Goal: Task Accomplishment & Management: Manage account settings

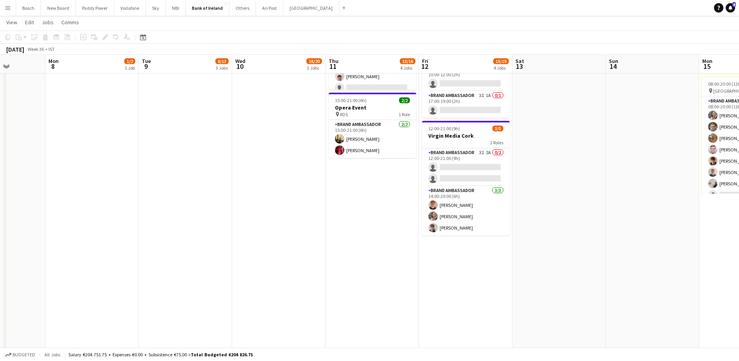
scroll to position [313, 0]
click at [287, 188] on app-date-cell "08:00-20:00 (12h) 7/8 Campus Tour Athlone pin Athlone TUS 1 Role Brand Ambassad…" at bounding box center [278, 90] width 93 height 633
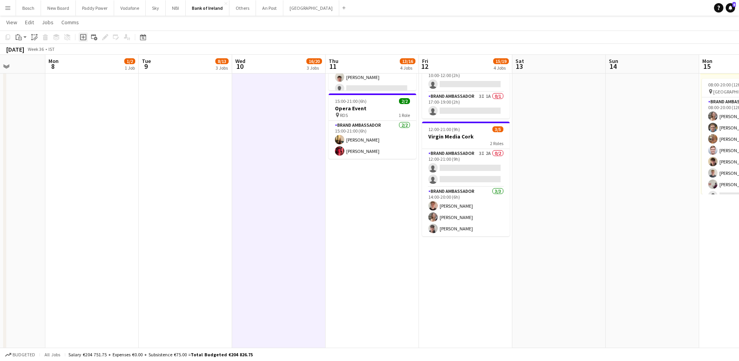
click at [82, 38] on icon "Add job" at bounding box center [83, 37] width 6 height 6
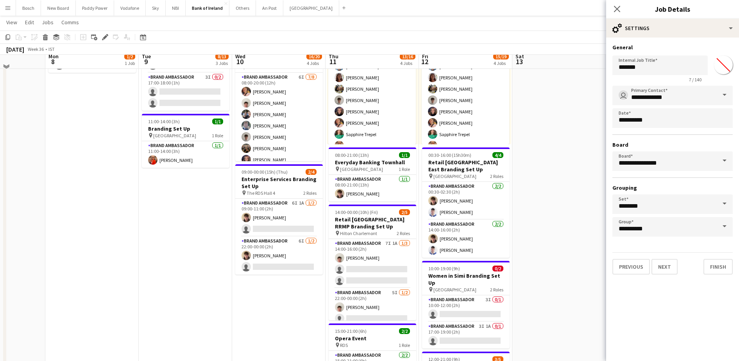
scroll to position [78, 0]
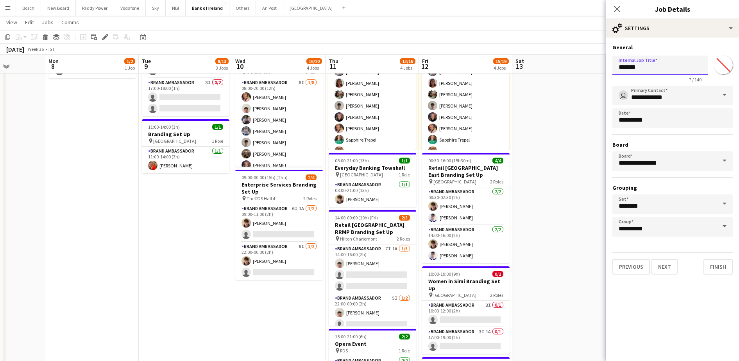
click at [645, 66] on input "*******" at bounding box center [659, 66] width 95 height 20
type input "**********"
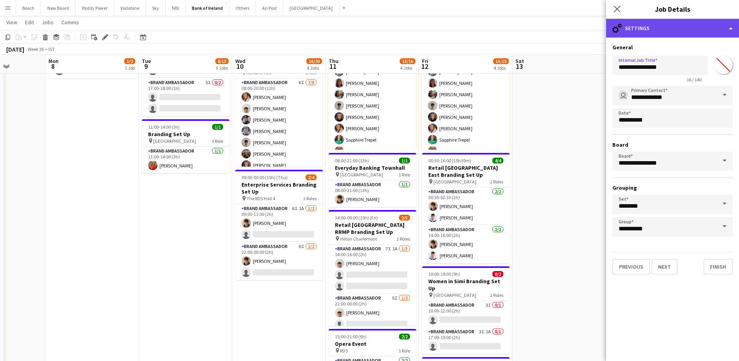
click at [674, 26] on div "cog-double-3 Settings" at bounding box center [672, 28] width 133 height 19
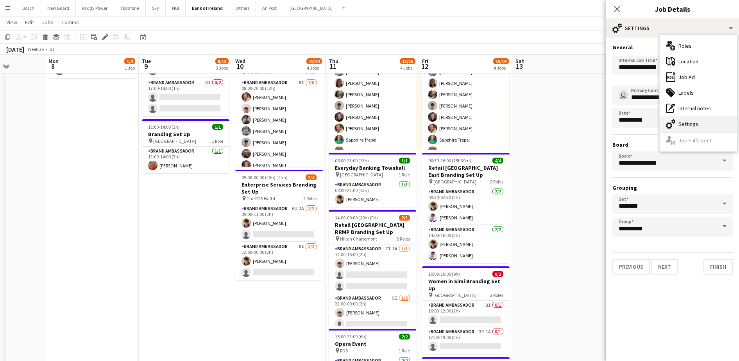
click at [689, 125] on div "cog-double-3 Settings" at bounding box center [698, 124] width 77 height 16
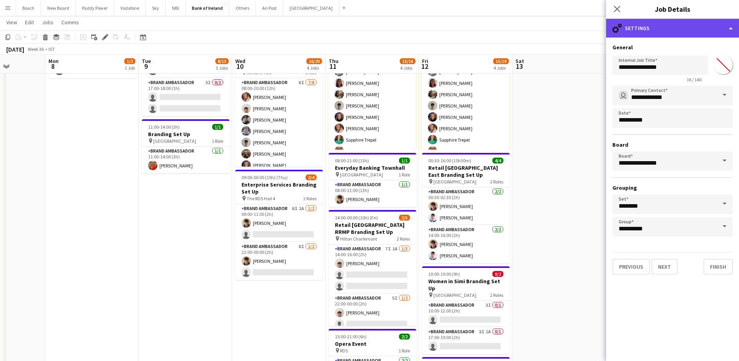
click at [678, 30] on div "cog-double-3 Settings" at bounding box center [672, 28] width 133 height 19
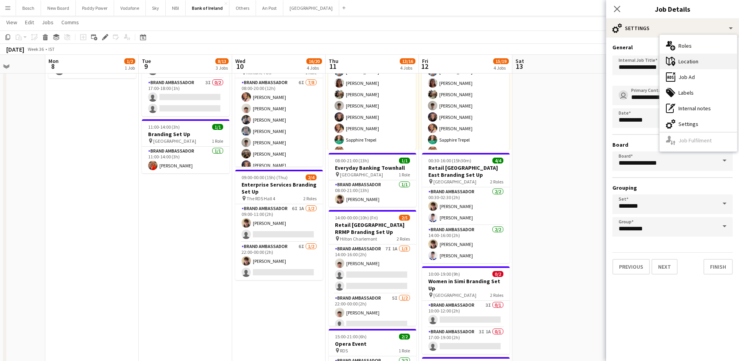
click at [689, 59] on div "maps-pin-1 Location" at bounding box center [698, 62] width 77 height 16
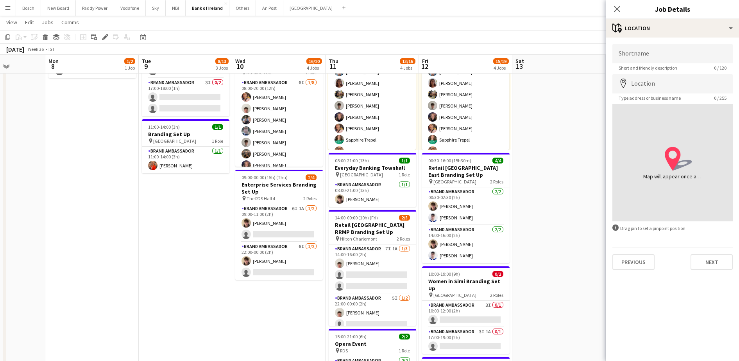
click at [651, 95] on span "Type address or business name" at bounding box center [649, 98] width 75 height 6
click at [653, 90] on input "Location" at bounding box center [672, 84] width 120 height 20
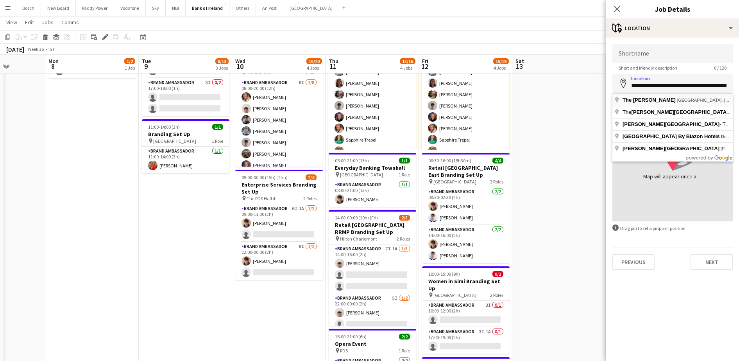
type input "**********"
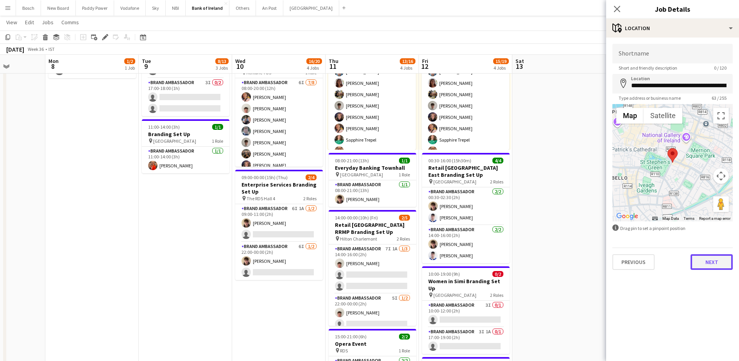
click at [705, 265] on button "Next" at bounding box center [712, 262] width 42 height 16
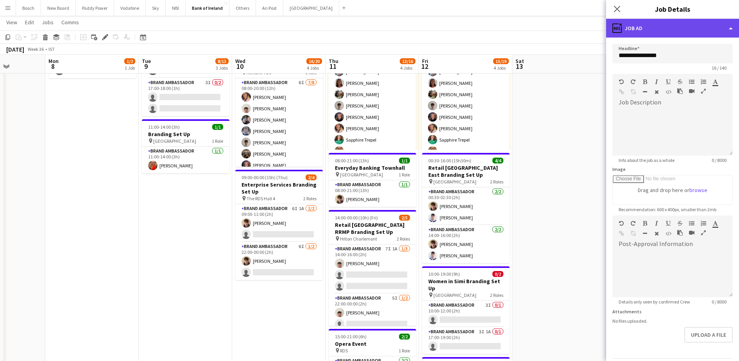
click at [685, 24] on div "ads-window Job Ad" at bounding box center [672, 28] width 133 height 19
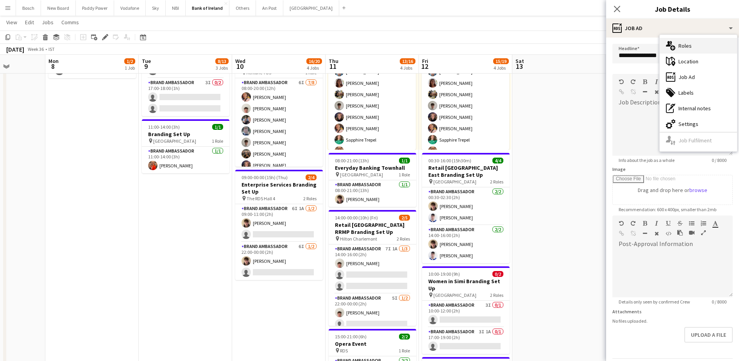
click at [690, 48] on div "multiple-users-add Roles" at bounding box center [698, 46] width 77 height 16
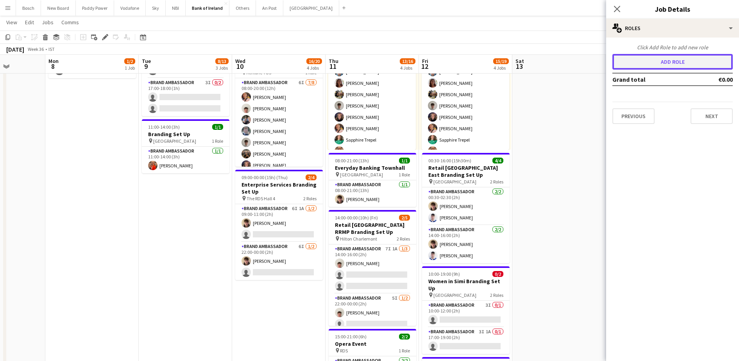
click at [653, 64] on button "Add role" at bounding box center [672, 62] width 120 height 16
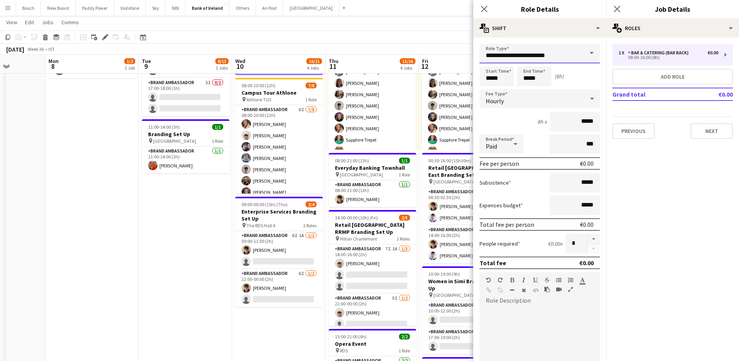
click at [530, 54] on input "**********" at bounding box center [540, 54] width 120 height 20
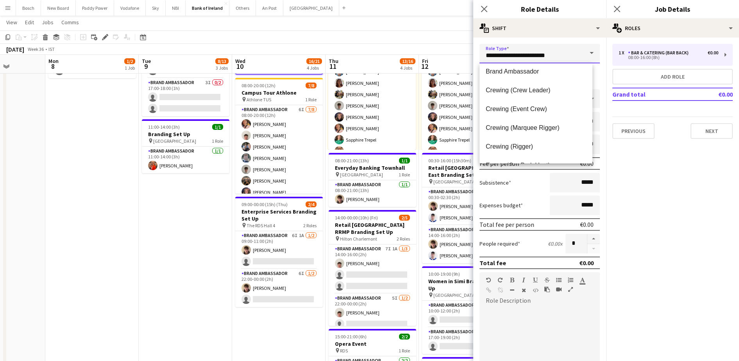
scroll to position [153, 0]
click at [535, 75] on span "Brand Ambassador" at bounding box center [536, 72] width 100 height 7
type input "**********"
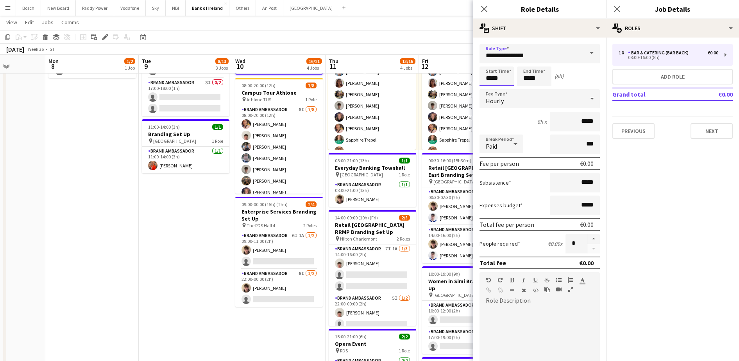
click at [501, 79] on input "*****" at bounding box center [497, 76] width 34 height 20
type input "*****"
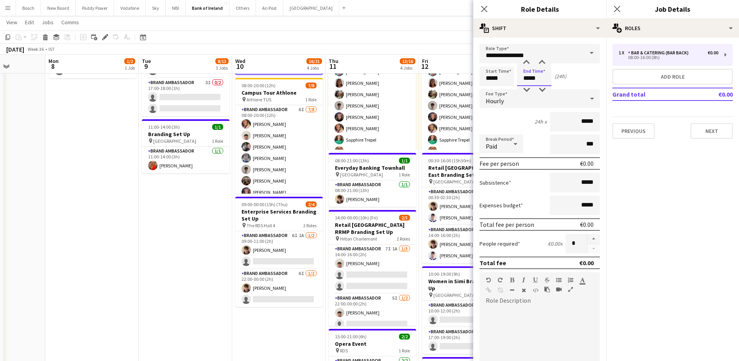
click at [534, 78] on input "*****" at bounding box center [534, 76] width 34 height 20
type input "*****"
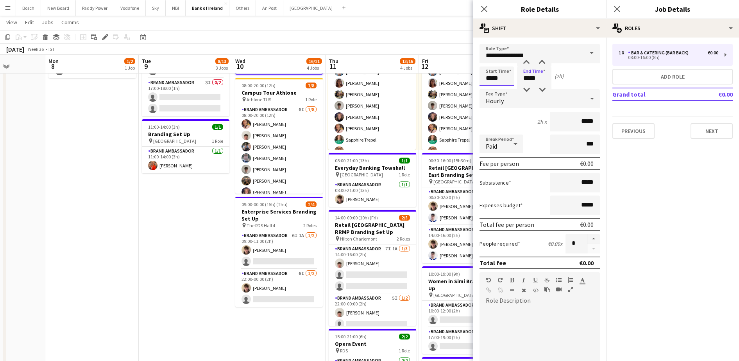
click at [494, 80] on input "*****" at bounding box center [497, 76] width 34 height 20
type input "*****"
click at [539, 79] on input "*****" at bounding box center [534, 76] width 34 height 20
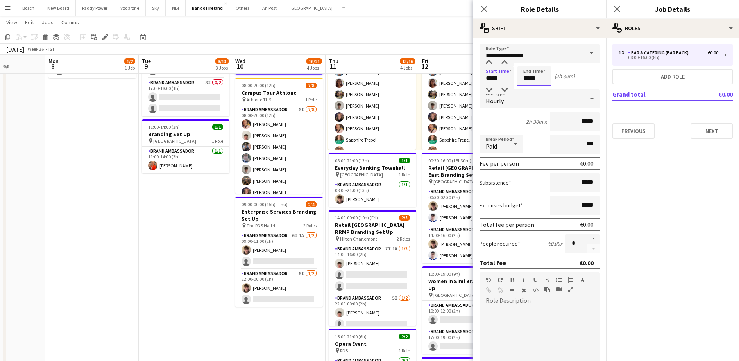
click at [539, 79] on input "*****" at bounding box center [534, 76] width 34 height 20
type input "*****"
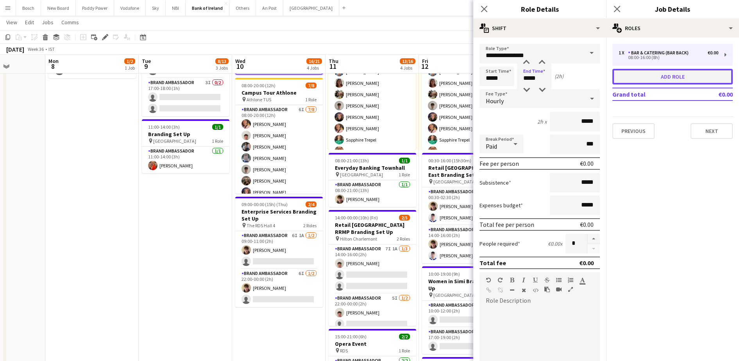
click at [659, 81] on button "Add role" at bounding box center [672, 77] width 120 height 16
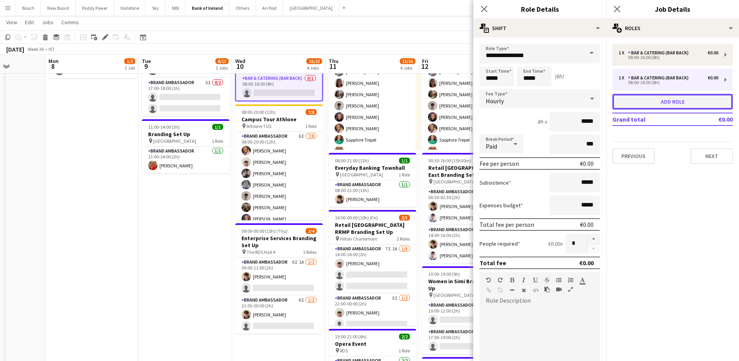
type input "**********"
type input "*****"
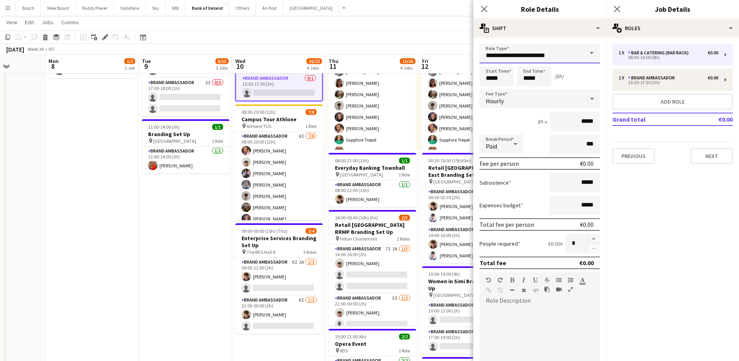
click at [549, 56] on input "**********" at bounding box center [540, 54] width 120 height 20
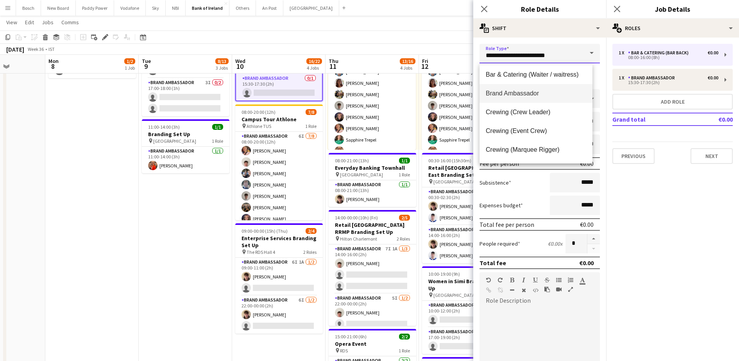
scroll to position [133, 0]
click at [533, 90] on span "Brand Ambassador" at bounding box center [536, 92] width 100 height 7
type input "**********"
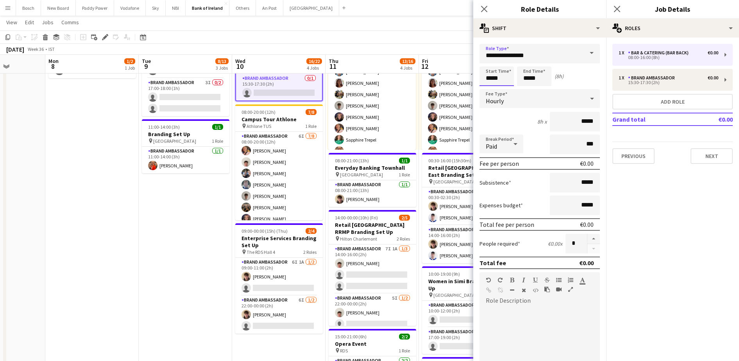
click at [505, 81] on input "*****" at bounding box center [497, 76] width 34 height 20
type input "*****"
click at [540, 81] on input "*****" at bounding box center [534, 76] width 34 height 20
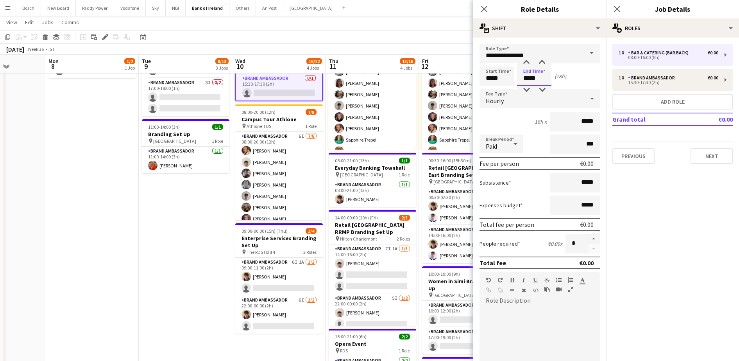
click at [540, 81] on input "*****" at bounding box center [534, 76] width 34 height 20
type input "*****"
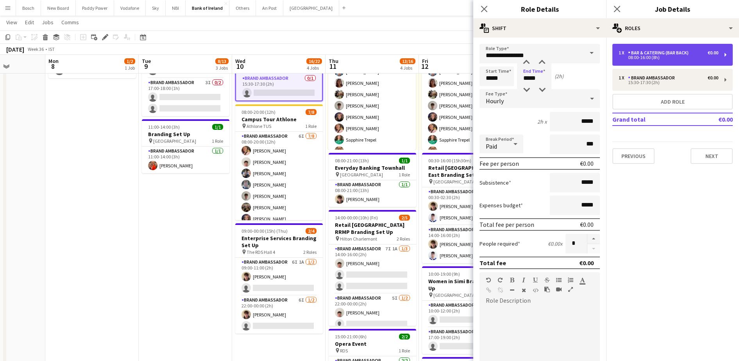
click at [667, 59] on div "08:00-16:00 (8h)" at bounding box center [669, 58] width 100 height 4
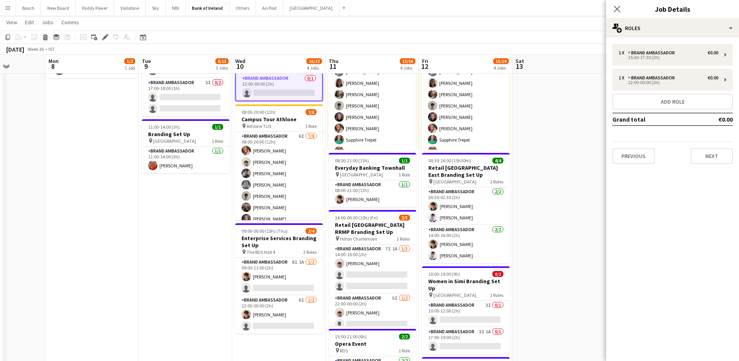
click at [647, 67] on div "1 x Brand Ambassador €0.00 15:30-17:30 (2h) 1 x Brand Ambassador €0.00 22:00-00…" at bounding box center [672, 104] width 133 height 120
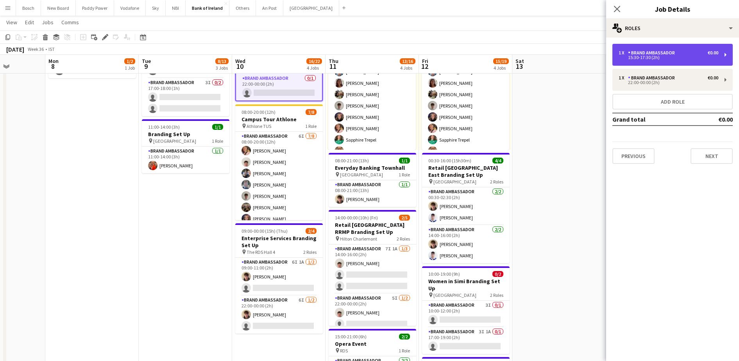
click at [651, 62] on div "1 x Brand Ambassador €0.00 15:30-17:30 (2h)" at bounding box center [672, 55] width 120 height 22
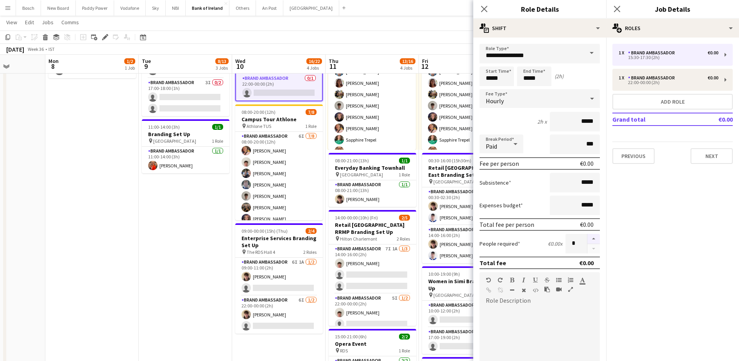
click at [587, 236] on button "button" at bounding box center [593, 239] width 13 height 10
type input "*"
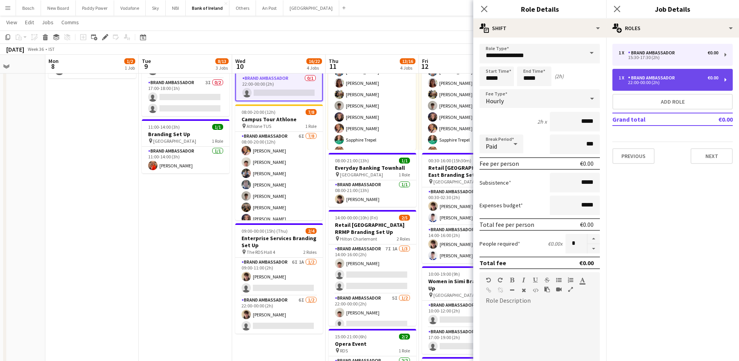
click at [671, 77] on div "Brand Ambassador" at bounding box center [653, 77] width 50 height 5
type input "*****"
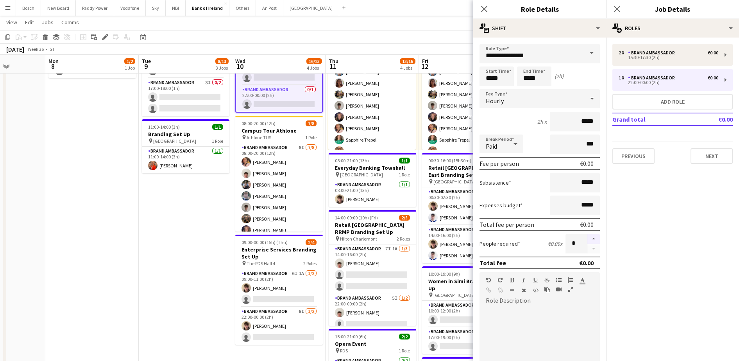
click at [587, 236] on button "button" at bounding box center [593, 239] width 13 height 10
type input "*"
click at [417, 29] on app-page-menu "View Day view expanded Day view collapsed Month view Date picker Jump to [DATE]…" at bounding box center [369, 23] width 739 height 15
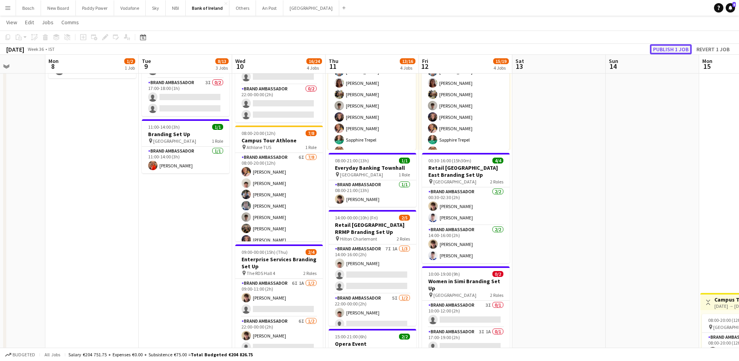
click at [680, 48] on button "Publish 1 job" at bounding box center [671, 49] width 42 height 10
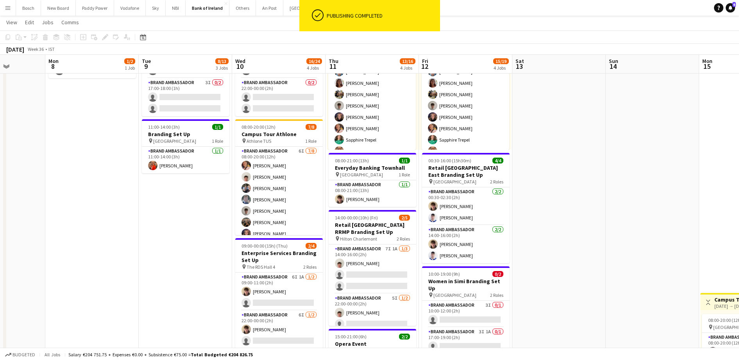
scroll to position [0, 0]
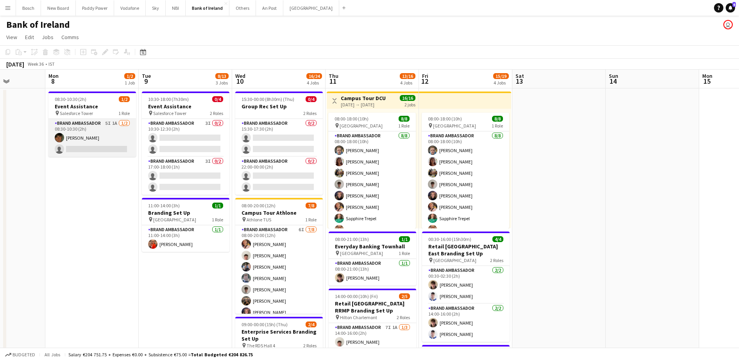
click at [116, 138] on app-card-role "Brand Ambassador 5I 1A 1/2 08:30-10:30 (2h) Stephen Jordan single-neutral-actio…" at bounding box center [92, 138] width 88 height 38
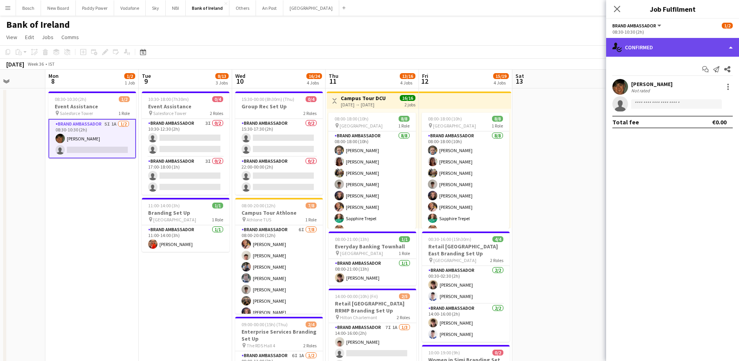
click at [671, 43] on div "single-neutral-actions-check-2 Confirmed" at bounding box center [672, 47] width 133 height 19
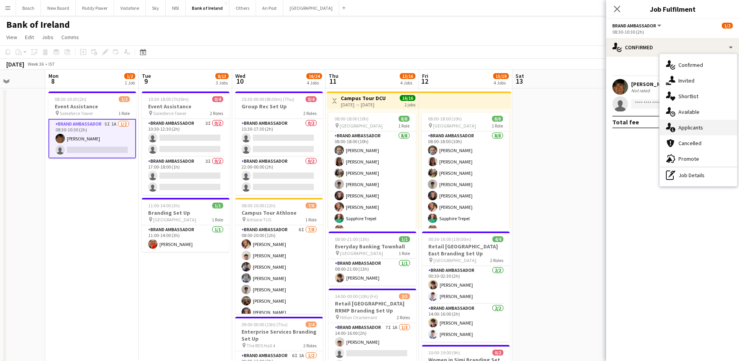
click at [693, 129] on div "single-neutral-actions-information Applicants" at bounding box center [698, 128] width 77 height 16
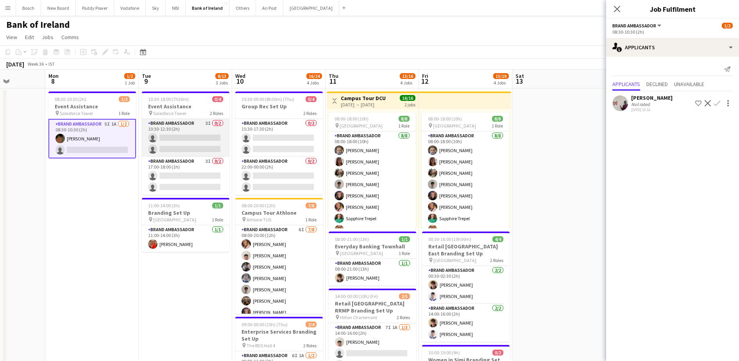
click at [163, 135] on app-card-role "Brand Ambassador 3I 0/2 10:30-12:30 (2h) single-neutral-actions single-neutral-…" at bounding box center [186, 138] width 88 height 38
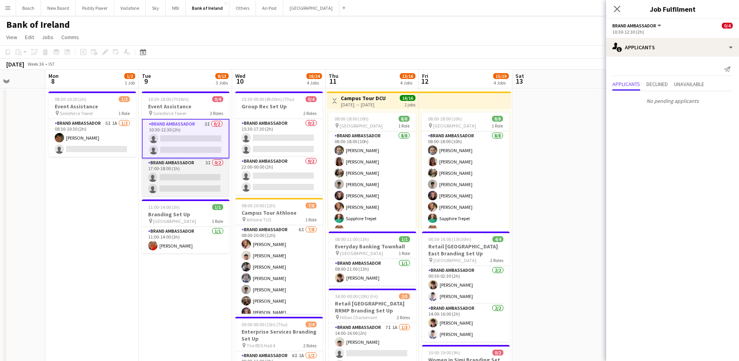
click at [174, 173] on app-card-role "Brand Ambassador 3I 0/2 17:00-18:00 (1h) single-neutral-actions single-neutral-…" at bounding box center [186, 177] width 88 height 38
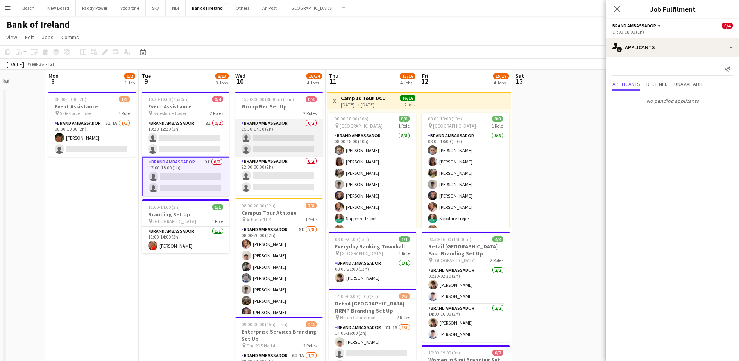
click at [288, 147] on app-card-role "Brand Ambassador 0/2 15:30-17:30 (2h) single-neutral-actions single-neutral-act…" at bounding box center [279, 138] width 88 height 38
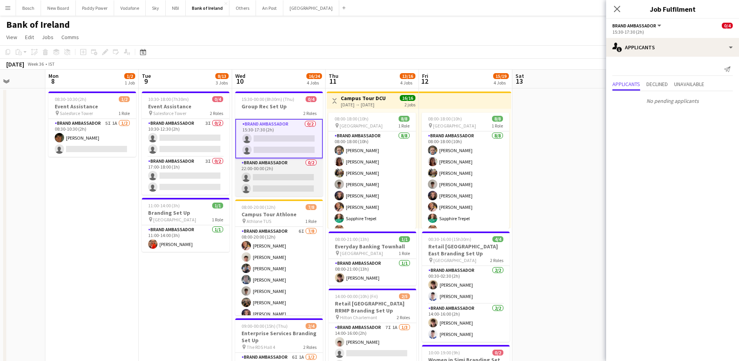
click at [281, 174] on app-card-role "Brand Ambassador 0/2 22:00-00:00 (2h) single-neutral-actions single-neutral-act…" at bounding box center [279, 177] width 88 height 38
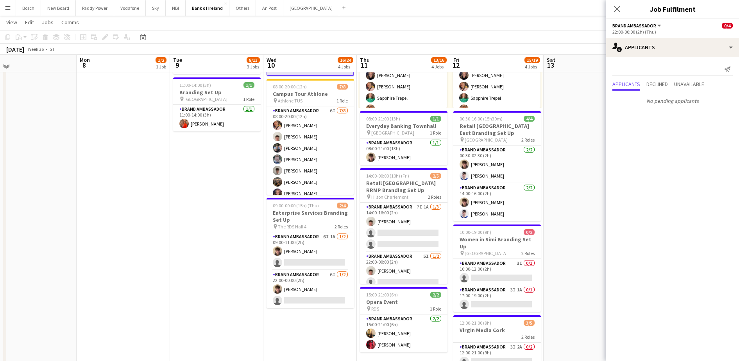
scroll to position [18, 0]
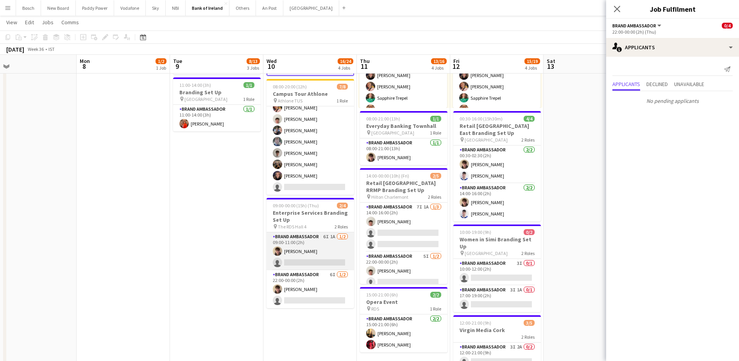
click at [300, 243] on app-card-role "Brand Ambassador 6I 1A 1/2 09:00-11:00 (2h) David Woods single-neutral-actions" at bounding box center [311, 251] width 88 height 38
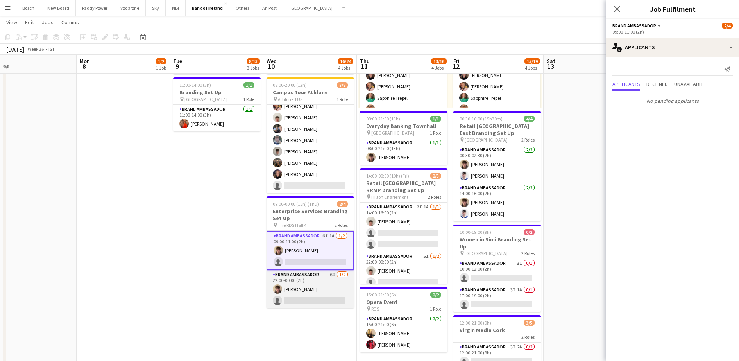
click at [306, 290] on app-card-role "Brand Ambassador 6I 1/2 22:00-00:00 (2h) David Woods single-neutral-actions" at bounding box center [311, 289] width 88 height 38
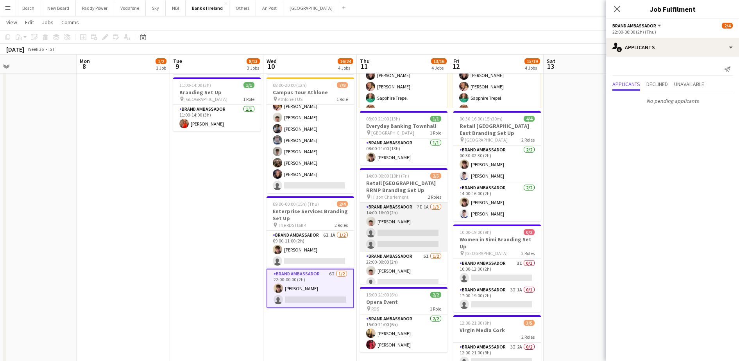
click at [390, 224] on app-card-role "Brand Ambassador 7I 1A 1/3 14:00-16:00 (2h) Robert Harvey single-neutral-action…" at bounding box center [404, 226] width 88 height 49
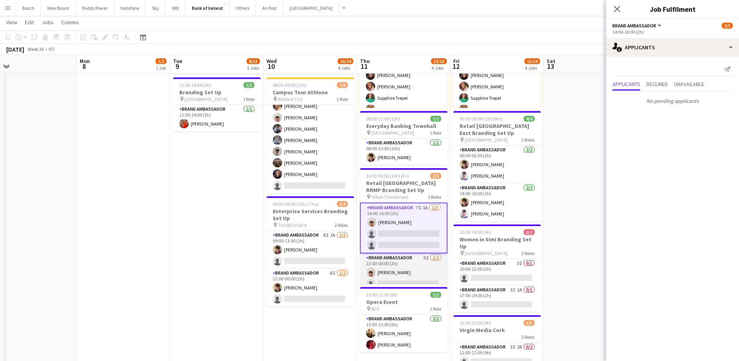
click at [388, 281] on app-card-role "Brand Ambassador 5I 1/2 22:00-00:00 (2h) Robert Harvey single-neutral-actions" at bounding box center [404, 272] width 88 height 38
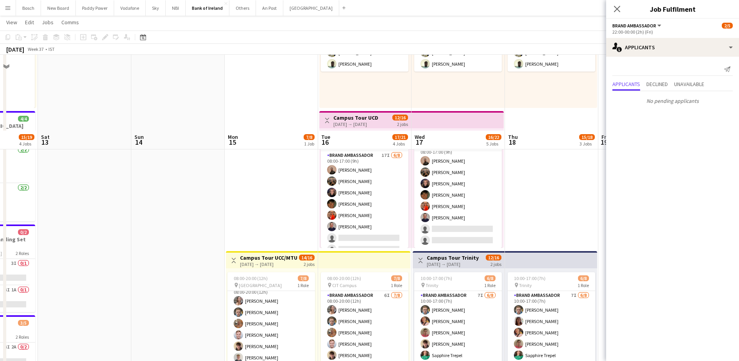
scroll to position [224, 0]
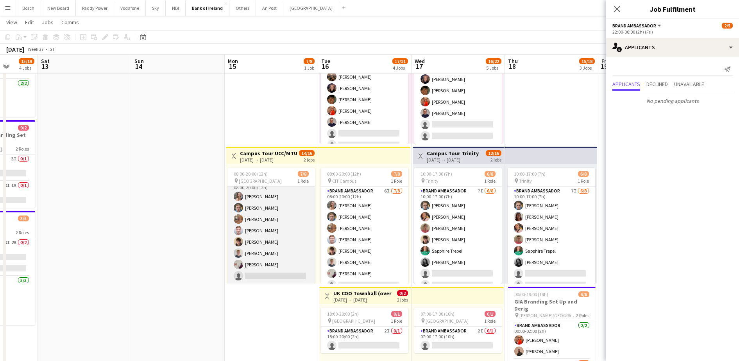
click at [279, 248] on app-card-role "Brand Ambassador 6I 7/8 08:00-20:00 (12h) Clodagh O’ Callaghan Dominik Morycki …" at bounding box center [271, 230] width 88 height 106
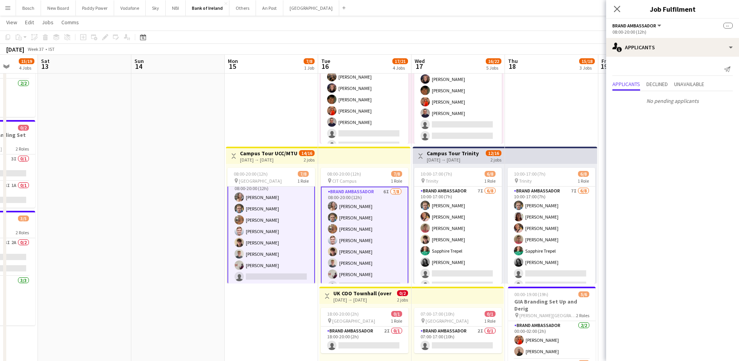
scroll to position [10, 0]
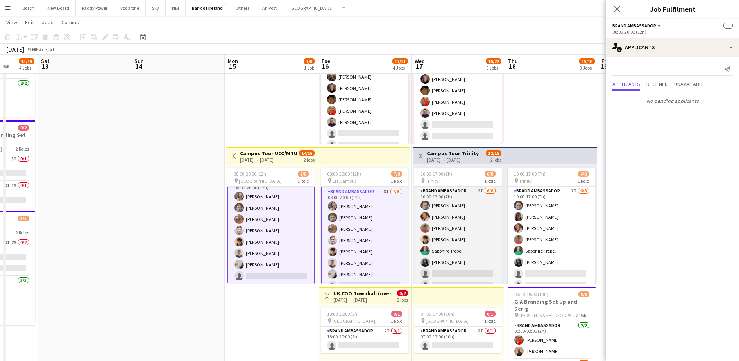
click at [478, 236] on app-card-role "Brand Ambassador 7I 6/8 10:00-17:00 (7h) Dominik Morycki Mark O’Shea Zach Baird…" at bounding box center [458, 239] width 88 height 106
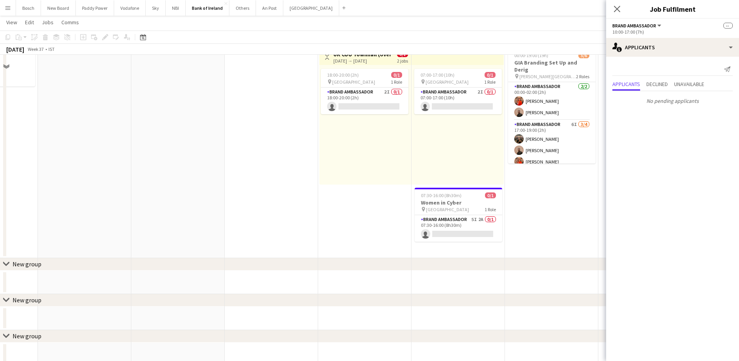
scroll to position [385, 0]
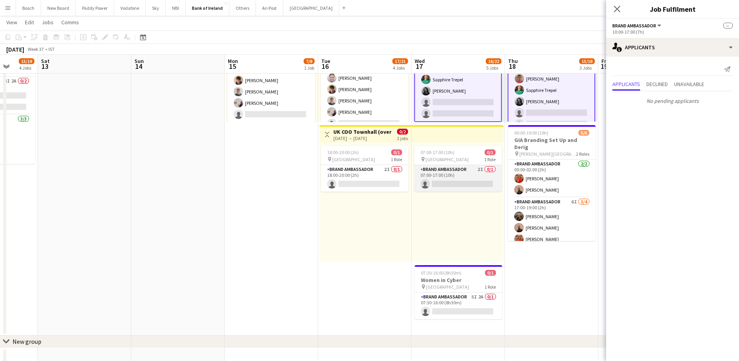
click at [456, 179] on app-card-role "Brand Ambassador 2I 0/1 07:00-17:00 (10h) single-neutral-actions" at bounding box center [458, 178] width 88 height 27
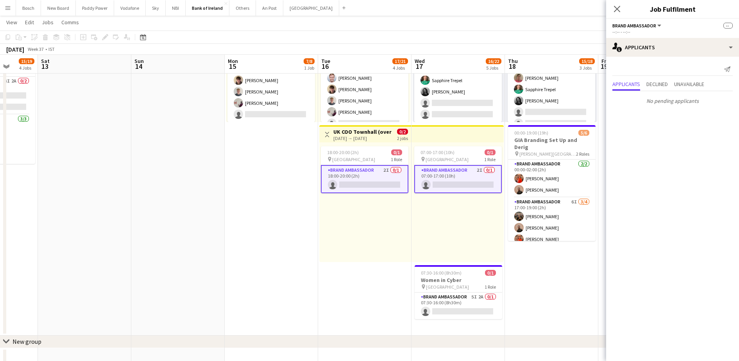
scroll to position [9, 0]
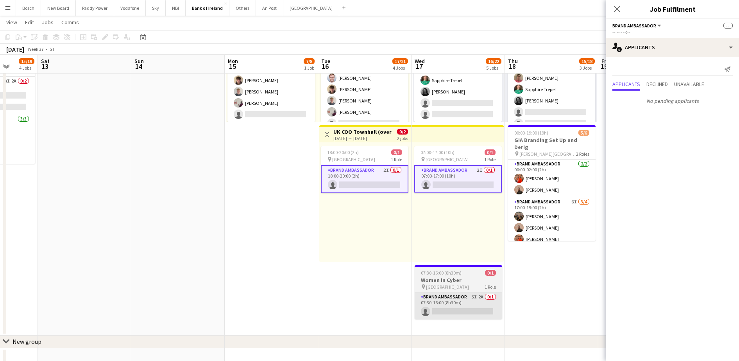
click at [451, 293] on app-card-role "Brand Ambassador 5I 2A 0/1 07:30-16:00 (8h30m) single-neutral-actions" at bounding box center [459, 305] width 88 height 27
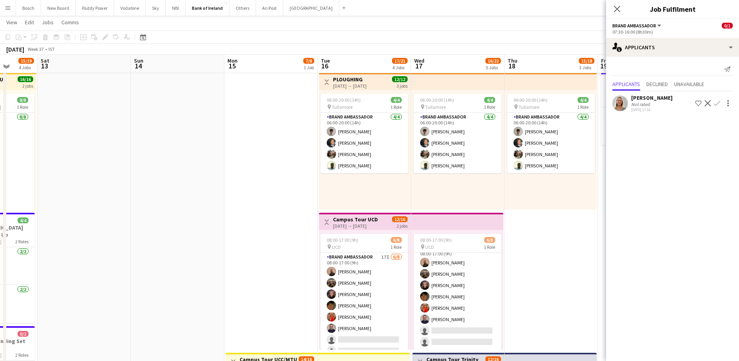
scroll to position [17, 0]
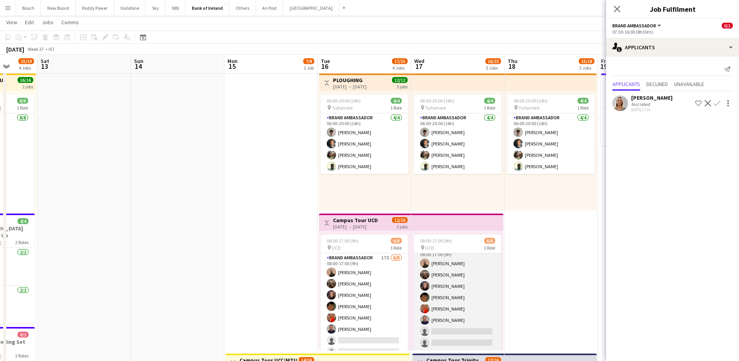
click at [431, 305] on app-card-role "Brand Ambassador 17I 6/8 08:00-17:00 (9h) Andrew Ajetunmobi Matheus Cramolich J…" at bounding box center [458, 297] width 88 height 106
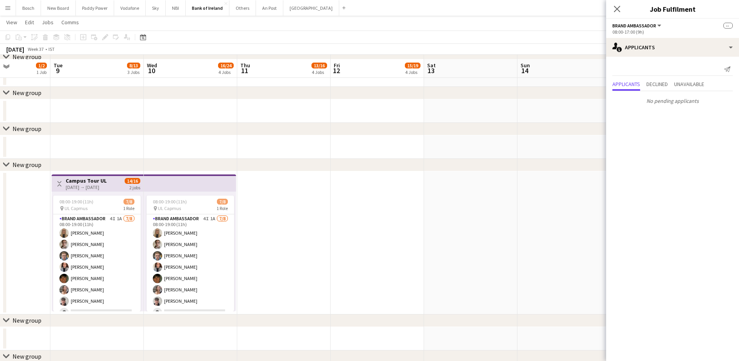
scroll to position [676, 0]
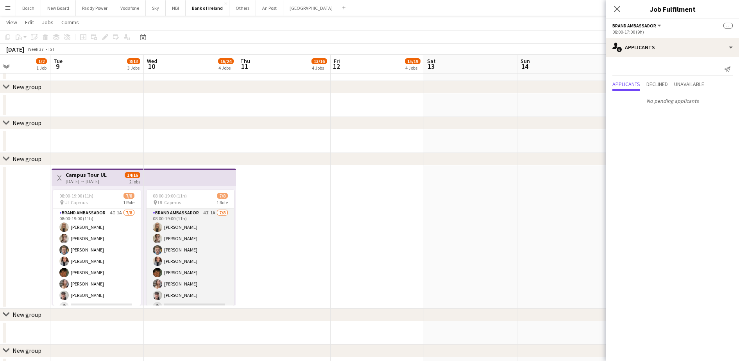
click at [169, 281] on app-card-role "Brand Ambassador 4I 1A 7/8 08:00-19:00 (11h) Emma Woods Abbey Starnes Dominik M…" at bounding box center [191, 261] width 88 height 106
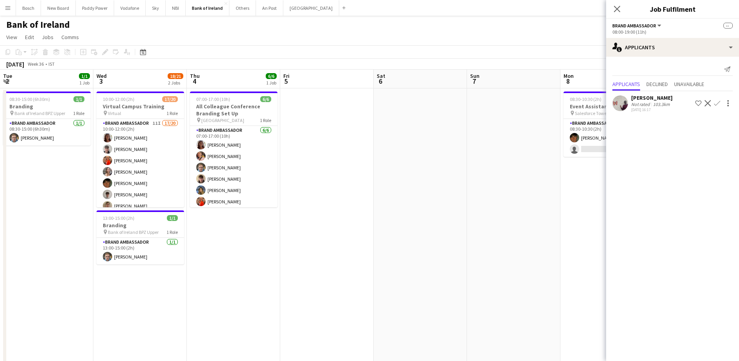
scroll to position [0, 187]
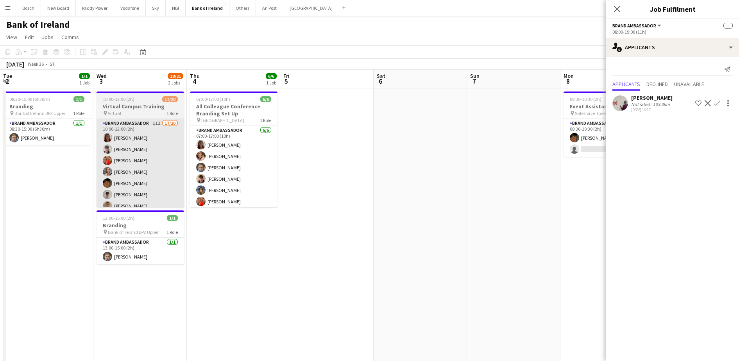
click at [174, 174] on app-card-role "Brand Ambassador 11I 17/20 10:00-12:00 (2h) Amelia Morycka David Allen Muireann…" at bounding box center [141, 240] width 88 height 242
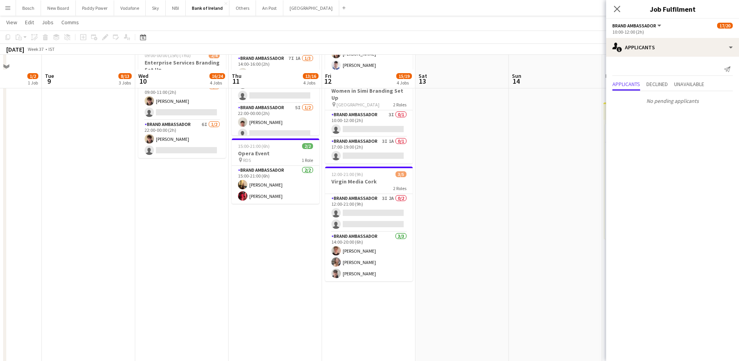
scroll to position [283, 0]
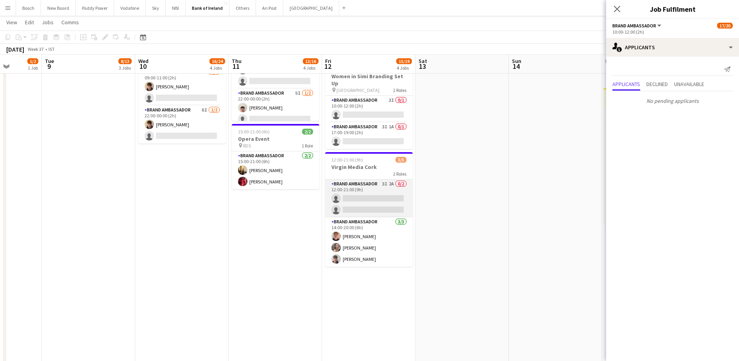
click at [361, 197] on app-card-role "Brand Ambassador 3I 2A 0/2 12:00-21:00 (9h) single-neutral-actions single-neutr…" at bounding box center [369, 198] width 88 height 38
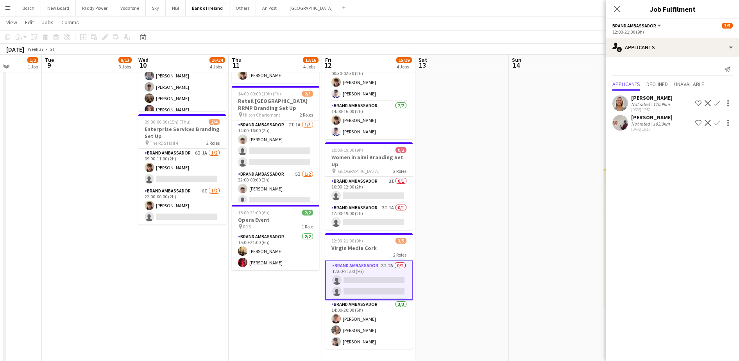
scroll to position [201, 0]
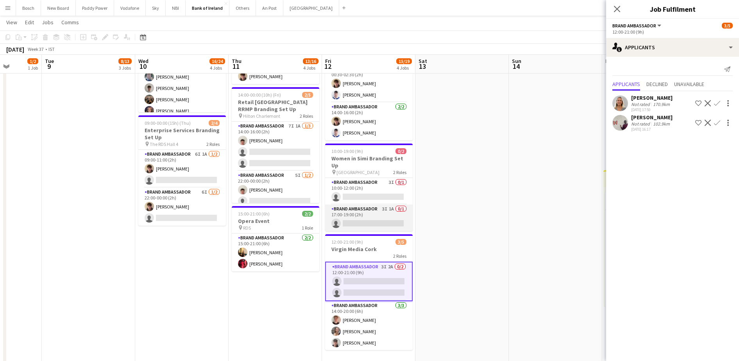
click at [362, 213] on app-card-role "Brand Ambassador 3I 1A 0/1 17:00-19:00 (2h) single-neutral-actions" at bounding box center [369, 217] width 88 height 27
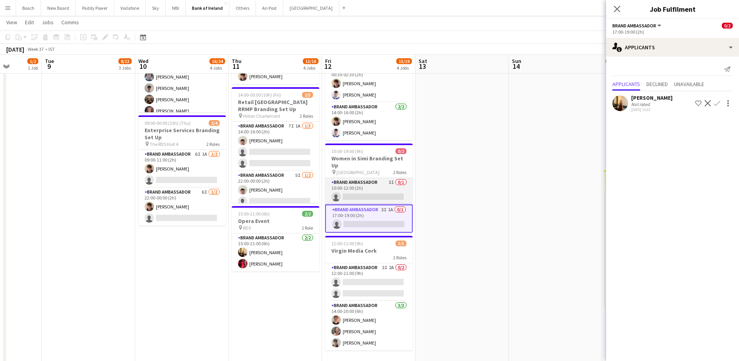
click at [369, 190] on app-card-role "Brand Ambassador 3I 0/1 10:00-12:00 (2h) single-neutral-actions" at bounding box center [369, 191] width 88 height 27
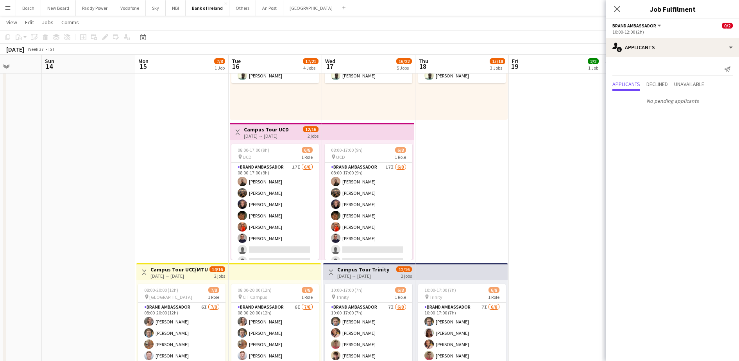
scroll to position [0, 195]
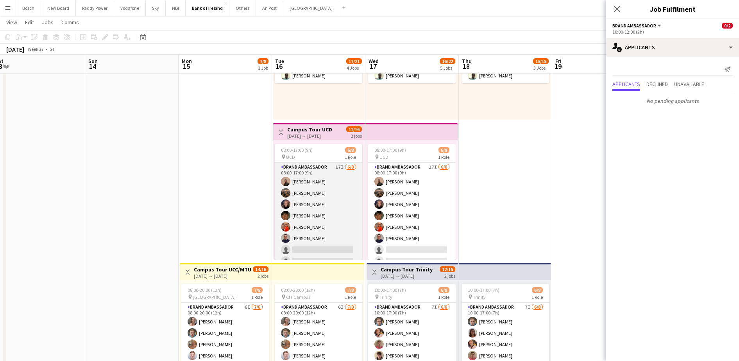
click at [333, 217] on app-card-role "Brand Ambassador 17I 6/8 08:00-17:00 (9h) Andrew Ajetunmobi Matheus Cramolich J…" at bounding box center [319, 216] width 88 height 106
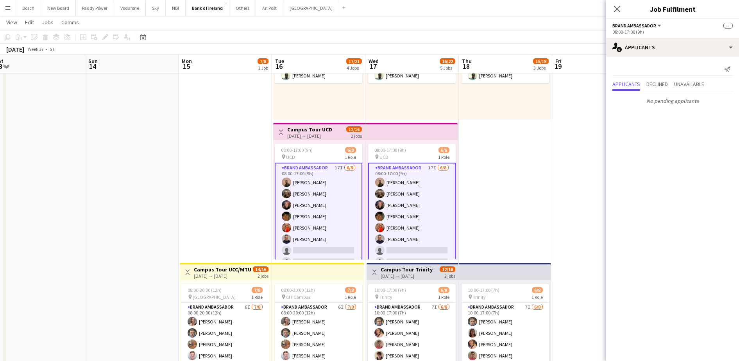
scroll to position [11, 0]
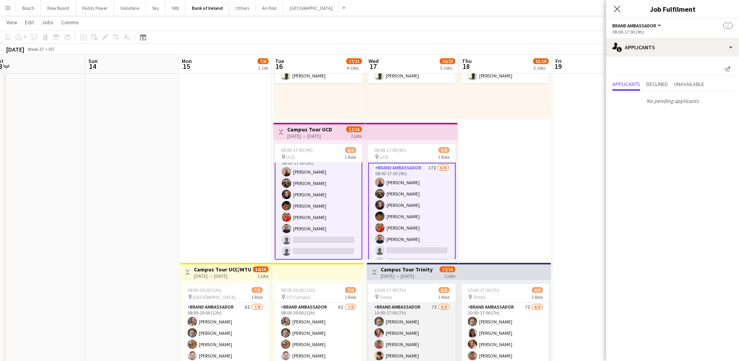
click at [397, 329] on app-card-role "Brand Ambassador 7I 6/8 10:00-17:00 (7h) Dominik Morycki Mark O’Shea Zach Baird…" at bounding box center [412, 356] width 88 height 106
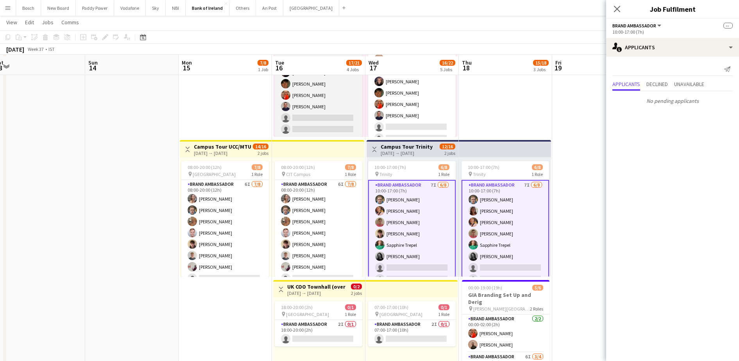
scroll to position [233, 0]
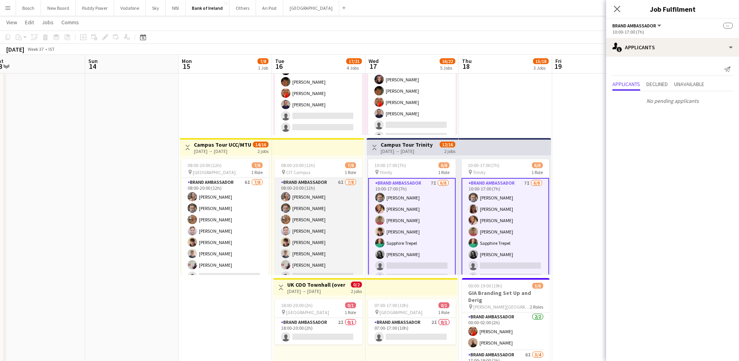
click at [337, 250] on app-card-role "Brand Ambassador 6I 7/8 08:00-20:00 (12h) Clodagh O’ Callaghan Dominik Morycki …" at bounding box center [319, 231] width 88 height 106
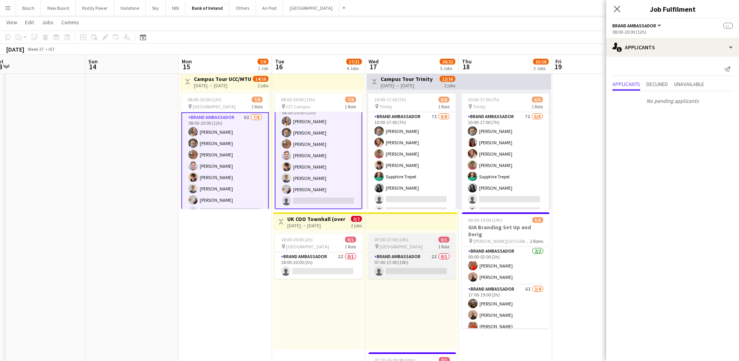
scroll to position [299, 0]
click at [417, 248] on div "pin Europa Hotel 1 Role" at bounding box center [412, 246] width 88 height 6
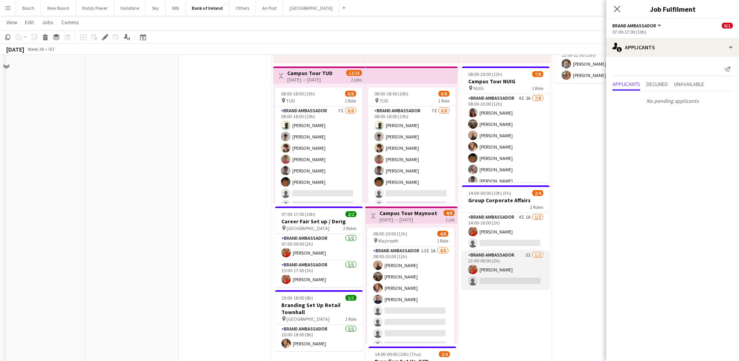
scroll to position [165, 0]
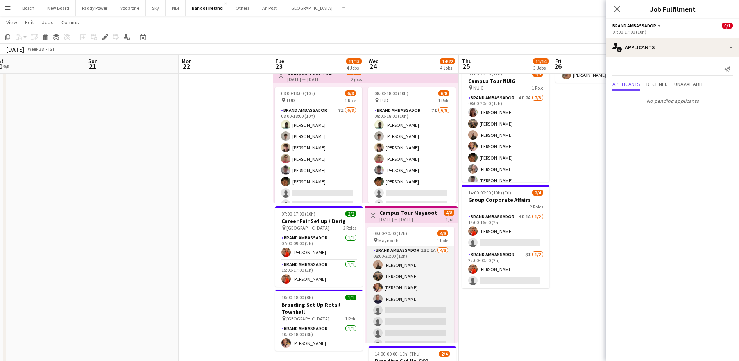
click at [414, 286] on app-card-role "Brand Ambassador 13I 1A 4/8 08:00-20:00 (12h) Andrew Ajetunmobi Matheus Cramoli…" at bounding box center [411, 299] width 88 height 106
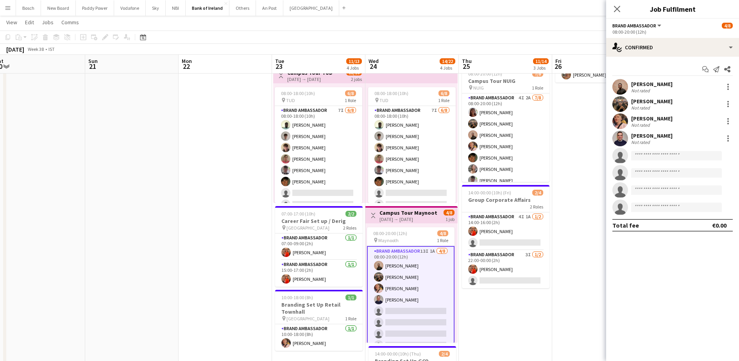
scroll to position [11, 0]
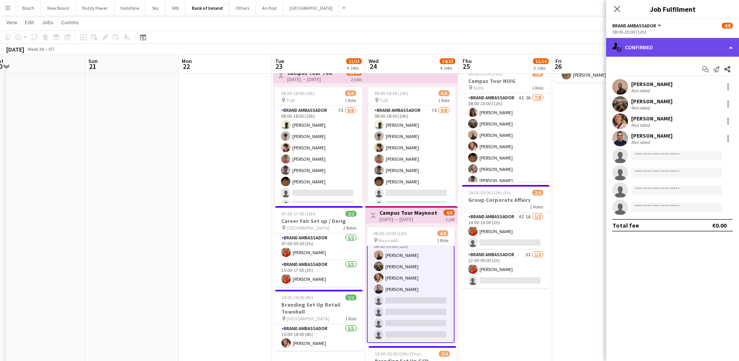
click at [660, 56] on div "single-neutral-actions-check-2 Confirmed" at bounding box center [672, 47] width 133 height 19
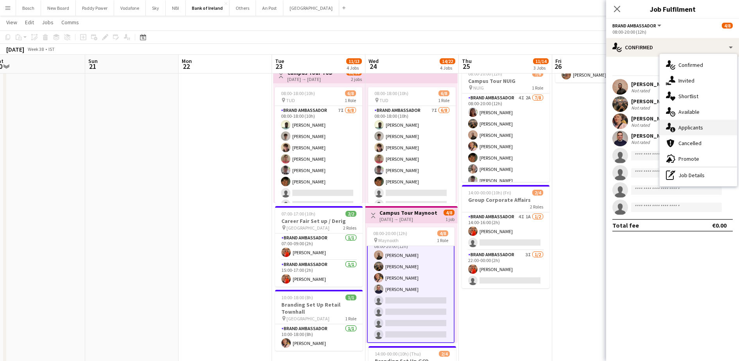
click at [687, 127] on div "single-neutral-actions-information Applicants" at bounding box center [698, 128] width 77 height 16
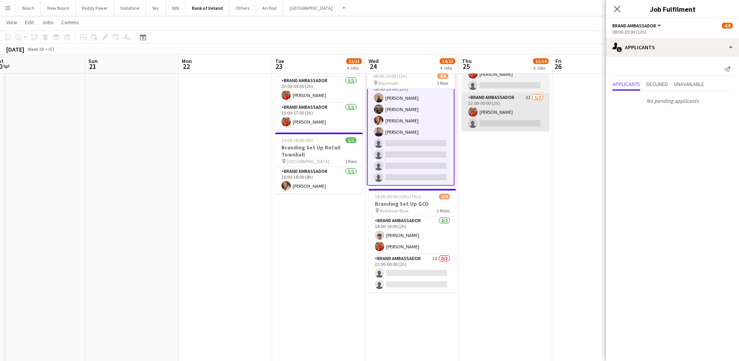
scroll to position [321, 0]
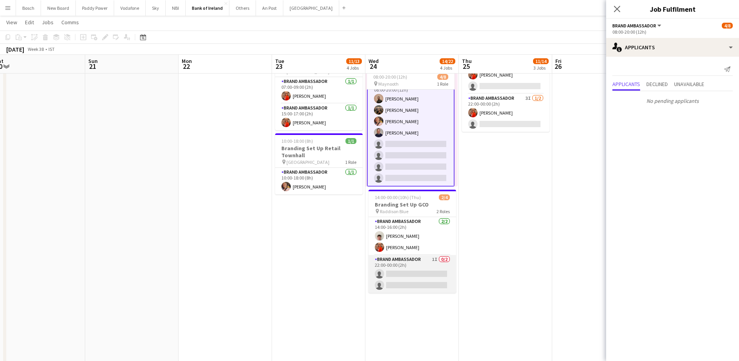
click at [415, 275] on app-card-role "Brand Ambassador 1I 0/2 22:00-00:00 (2h) single-neutral-actions single-neutral-…" at bounding box center [413, 274] width 88 height 38
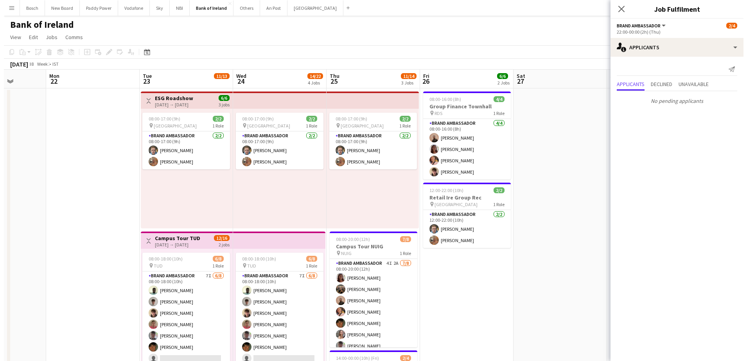
scroll to position [0, 222]
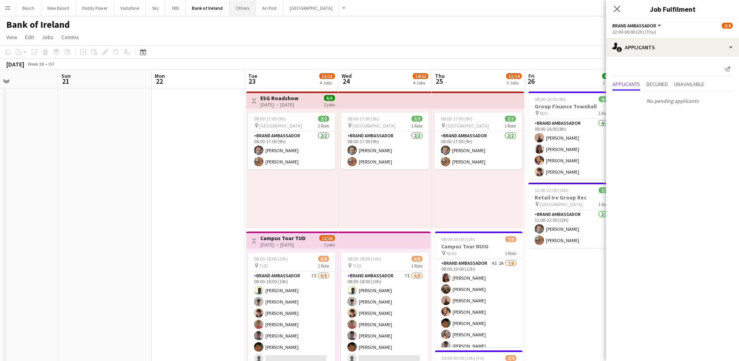
click at [240, 13] on button "Others Close" at bounding box center [242, 7] width 27 height 15
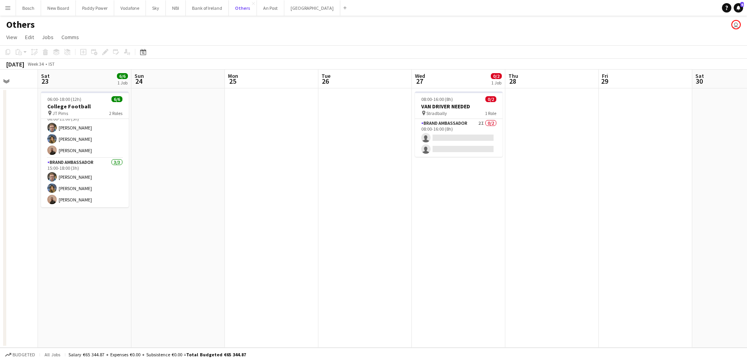
scroll to position [0, 250]
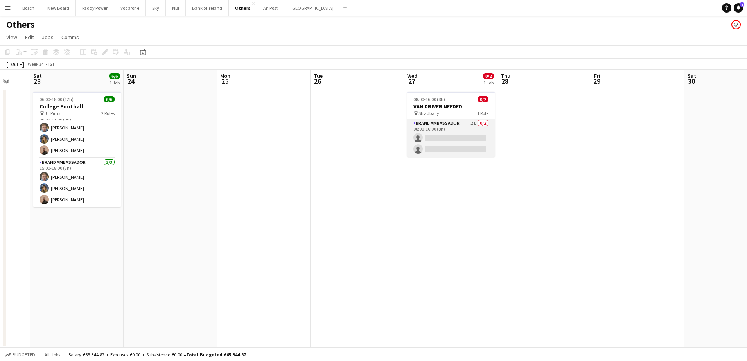
click at [423, 123] on app-card-role "Brand Ambassador 2I 0/2 08:00-16:00 (8h) single-neutral-actions single-neutral-…" at bounding box center [451, 138] width 88 height 38
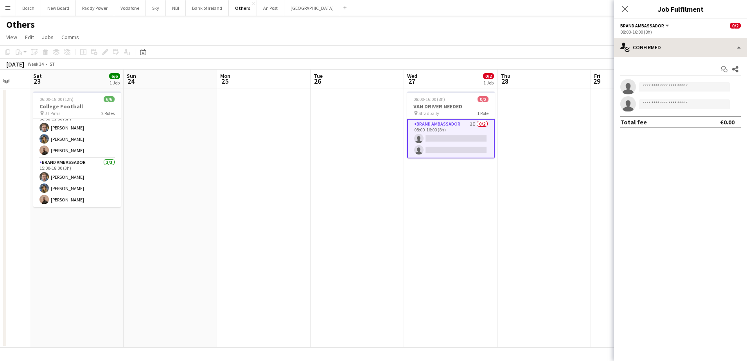
drag, startPoint x: 678, startPoint y: 35, endPoint x: 671, endPoint y: 48, distance: 15.2
click at [671, 48] on div "Brand Ambassador All roles Brand Ambassador 0/2 08:00-16:00 (8h) single-neutral…" at bounding box center [680, 190] width 133 height 342
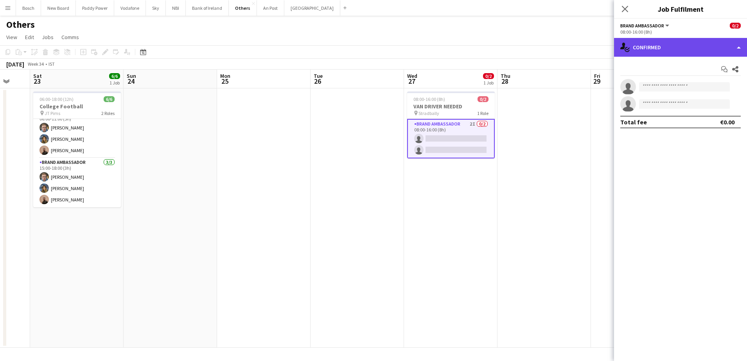
click at [671, 48] on div "single-neutral-actions-check-2 Confirmed" at bounding box center [680, 47] width 133 height 19
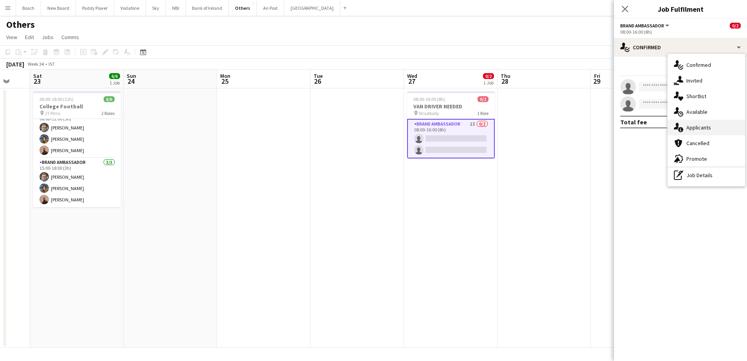
click at [688, 122] on div "single-neutral-actions-information Applicants" at bounding box center [705, 128] width 77 height 16
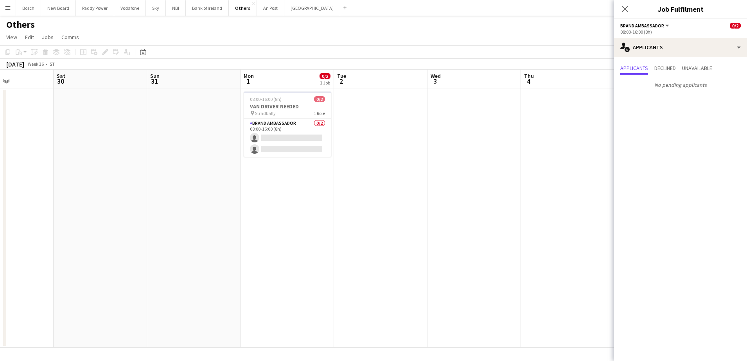
scroll to position [0, 247]
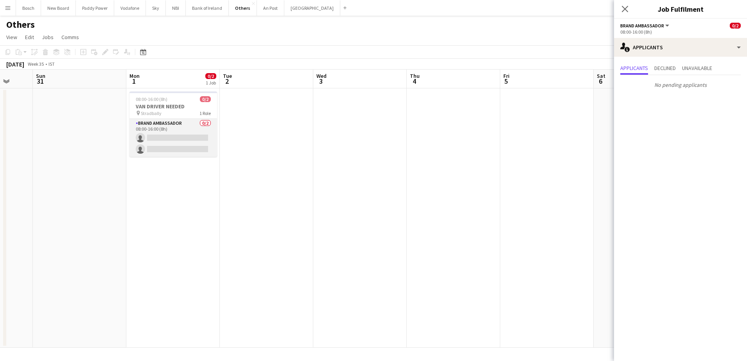
click at [186, 139] on app-card-role "Brand Ambassador 0/2 08:00-16:00 (8h) single-neutral-actions single-neutral-act…" at bounding box center [173, 138] width 88 height 38
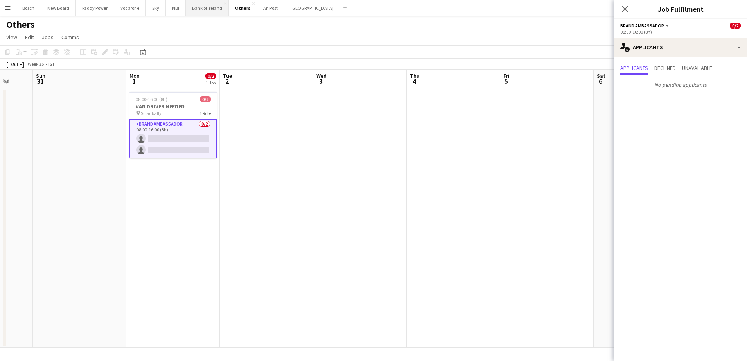
click at [199, 13] on button "Bank of Ireland Close" at bounding box center [207, 7] width 43 height 15
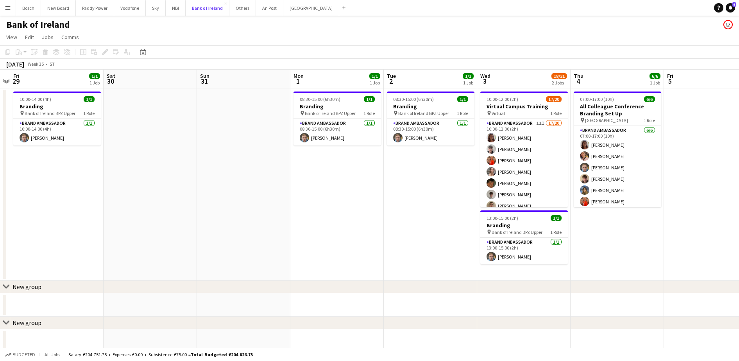
scroll to position [0, 275]
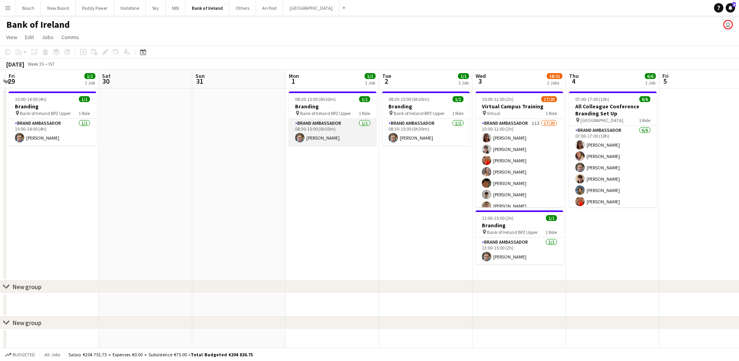
click at [357, 127] on app-card-role "Brand Ambassador 1/1 08:30-15:00 (6h30m) Dominik Morycki" at bounding box center [333, 132] width 88 height 27
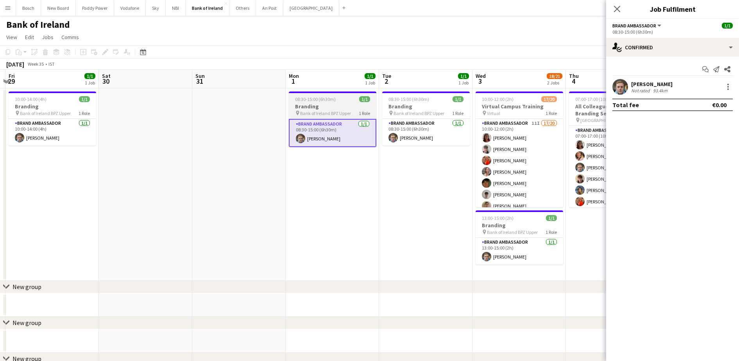
click at [323, 111] on span "Bank of Ireland BPZ Upper" at bounding box center [325, 113] width 51 height 6
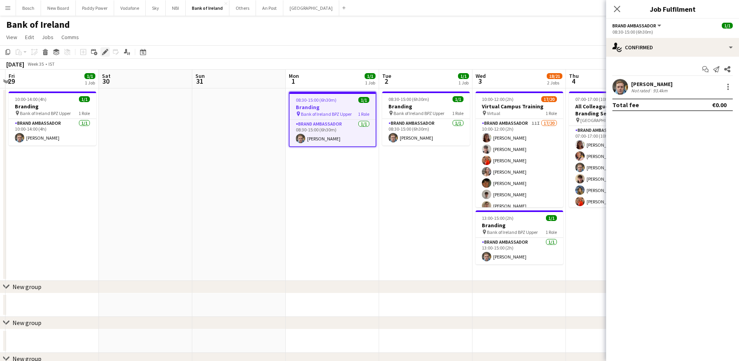
click at [104, 49] on icon "Edit" at bounding box center [105, 52] width 6 height 6
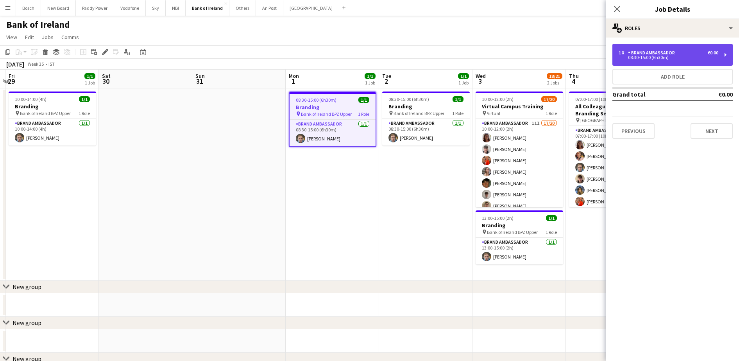
click at [683, 51] on div "1 x Brand Ambassador €0.00" at bounding box center [669, 52] width 100 height 5
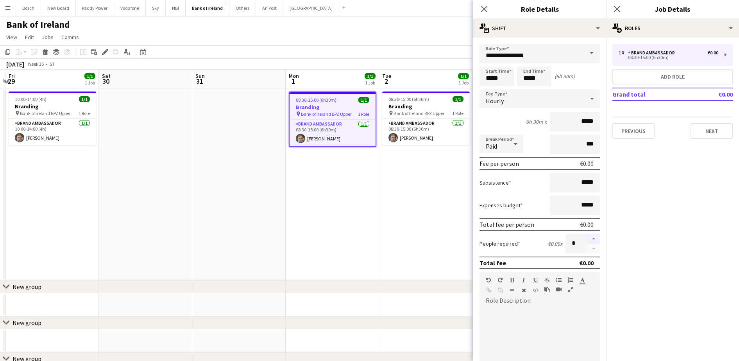
click at [587, 236] on button "button" at bounding box center [593, 239] width 13 height 10
type input "*"
click at [427, 57] on app-toolbar "Copy Paste Paste Ctrl+V Paste with crew Ctrl+Shift+V Paste linked Job Delete Gr…" at bounding box center [369, 51] width 739 height 13
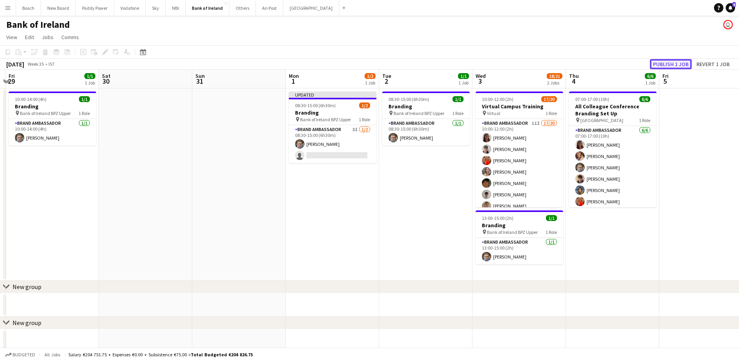
click at [670, 63] on button "Publish 1 job" at bounding box center [671, 64] width 42 height 10
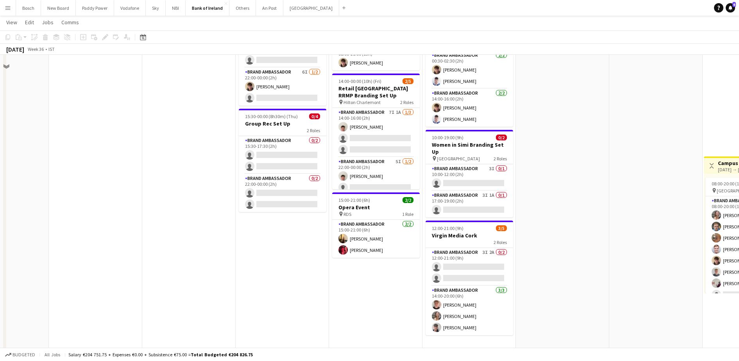
scroll to position [111, 0]
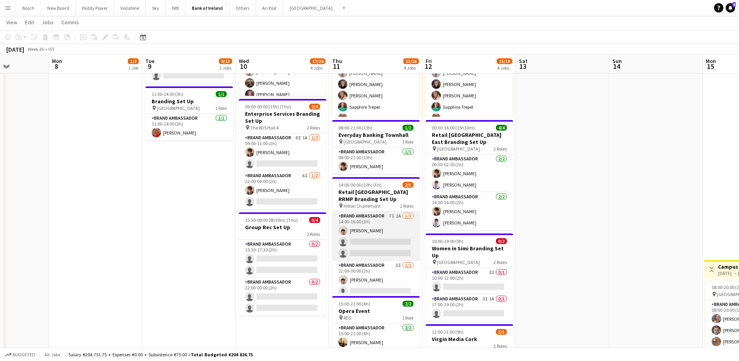
click at [379, 231] on app-card-role "Brand Ambassador 7I 1A 1/3 14:00-16:00 (2h) Robert Harvey single-neutral-action…" at bounding box center [376, 235] width 88 height 49
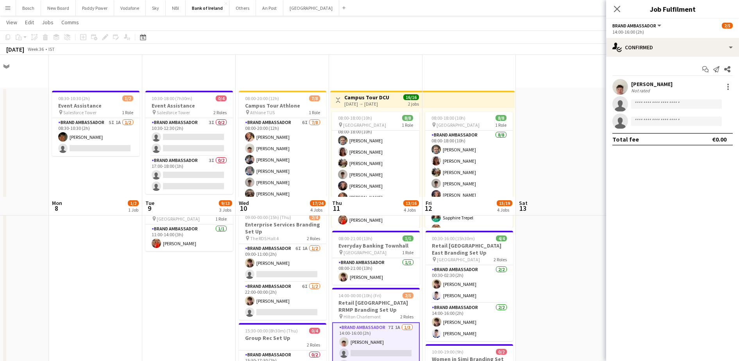
scroll to position [142, 0]
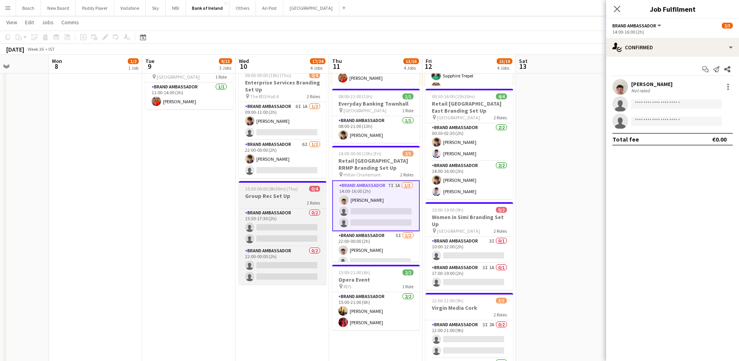
click at [267, 193] on h3 "Group Rec Set Up" at bounding box center [283, 195] width 88 height 7
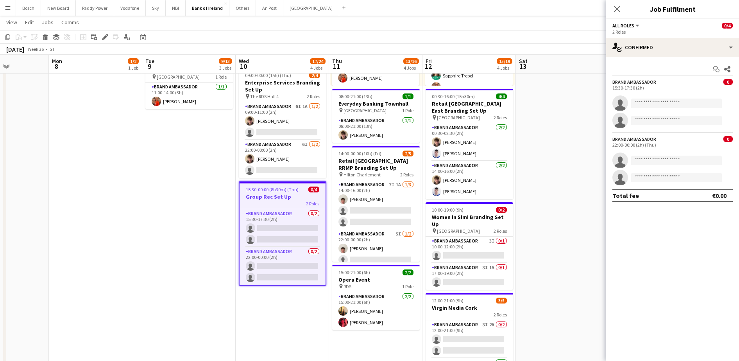
click at [106, 32] on app-toolbar "Copy Paste Paste Ctrl+V Paste with crew Ctrl+Shift+V Paste linked Job Delete Gr…" at bounding box center [369, 36] width 739 height 13
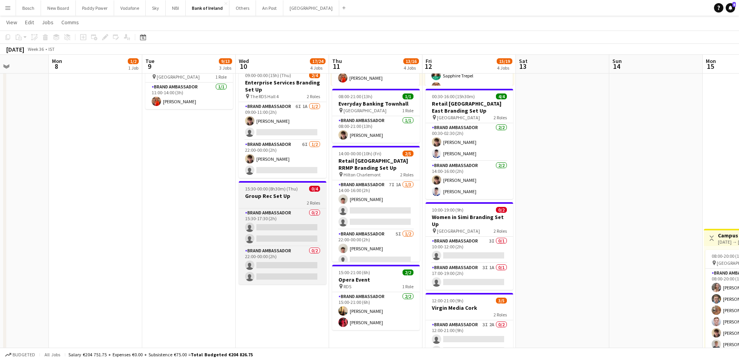
click at [284, 195] on h3 "Group Rec Set Up" at bounding box center [283, 195] width 88 height 7
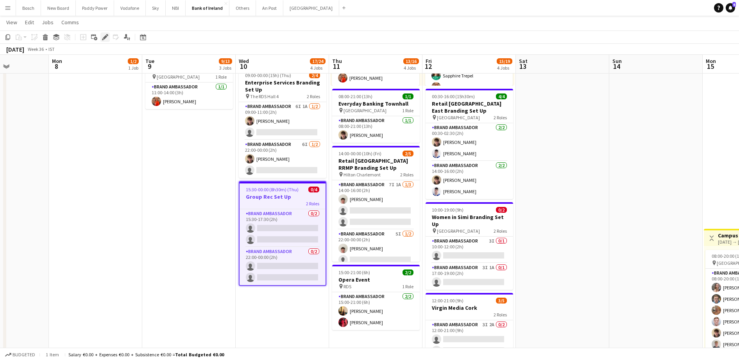
click at [103, 36] on icon "Edit" at bounding box center [105, 37] width 6 height 6
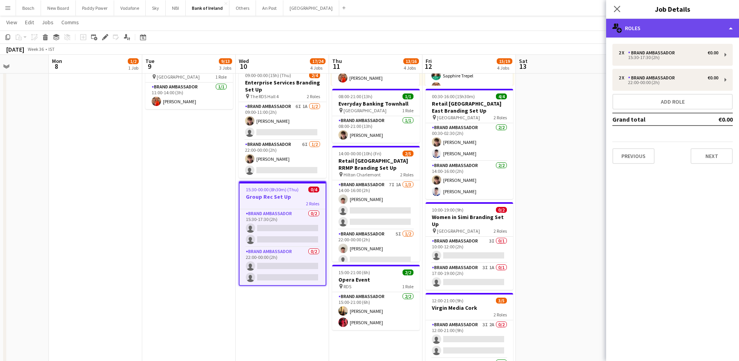
click at [665, 25] on div "multiple-users-add Roles" at bounding box center [672, 28] width 133 height 19
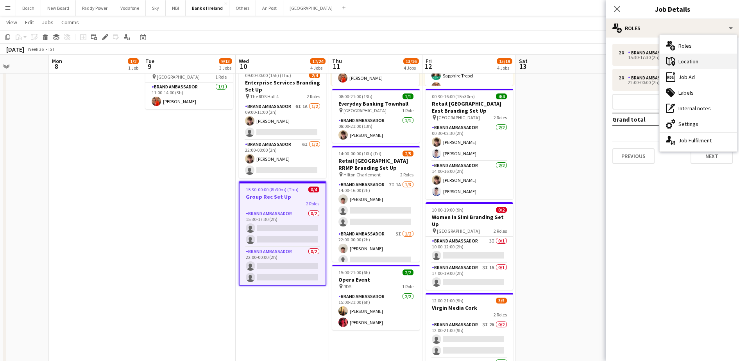
click at [686, 65] on div "maps-pin-1 Location" at bounding box center [698, 62] width 77 height 16
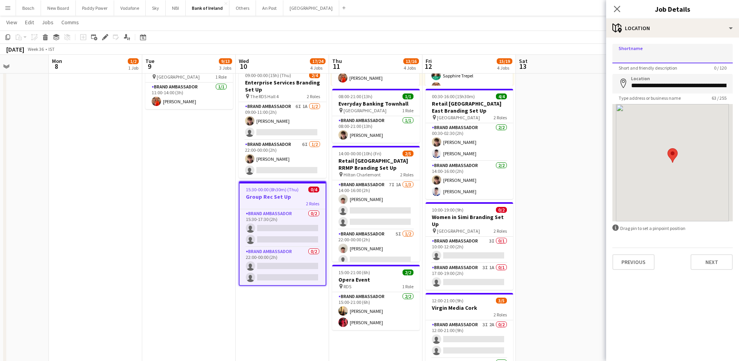
click at [653, 51] on input "Shortname" at bounding box center [672, 54] width 120 height 20
type input "**********"
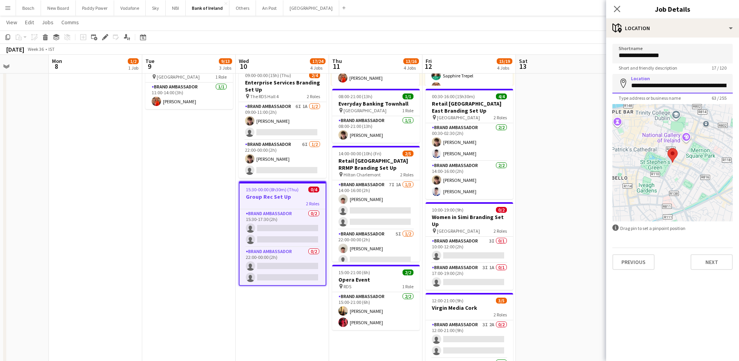
click at [662, 84] on input "**********" at bounding box center [672, 84] width 120 height 20
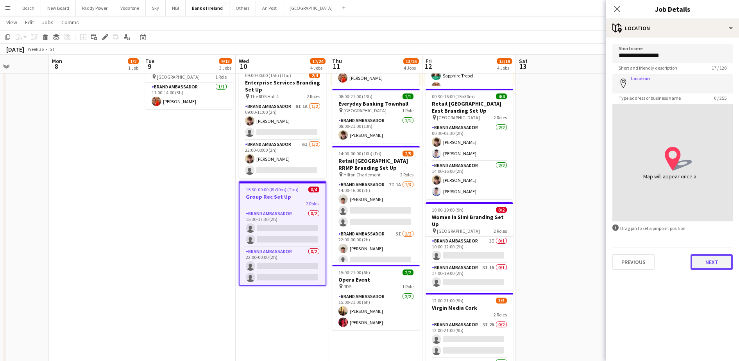
click at [701, 264] on button "Next" at bounding box center [712, 262] width 42 height 16
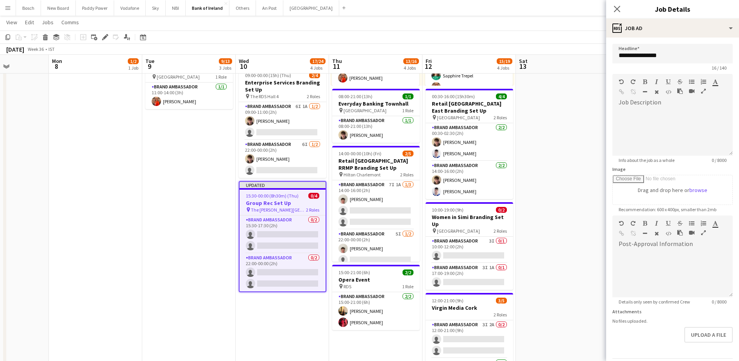
click at [587, 56] on app-board-header-date "Sat 13" at bounding box center [562, 64] width 93 height 19
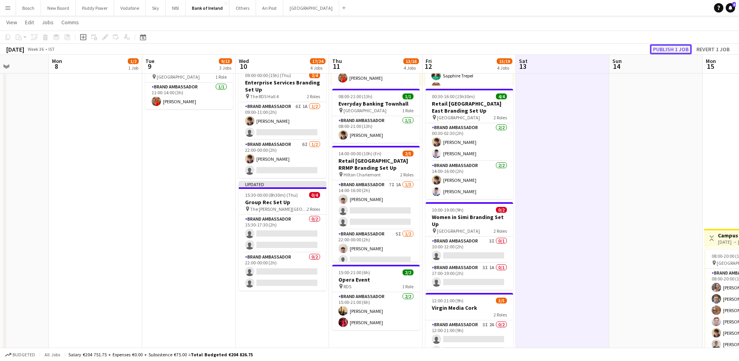
click at [670, 49] on button "Publish 1 job" at bounding box center [671, 49] width 42 height 10
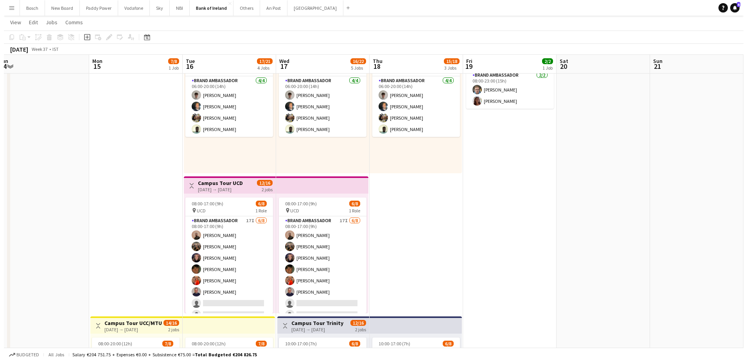
scroll to position [0, 0]
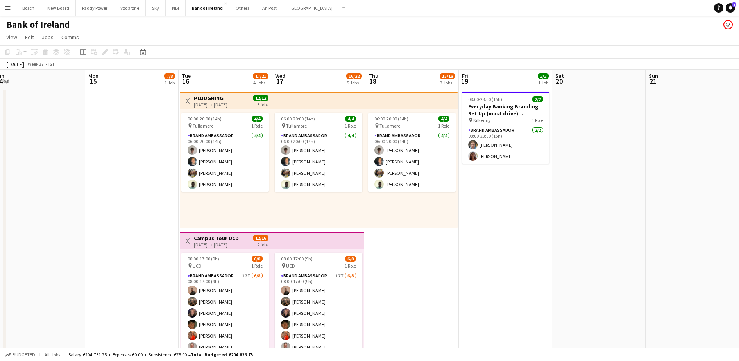
click at [9, 11] on button "Menu" at bounding box center [8, 8] width 16 height 16
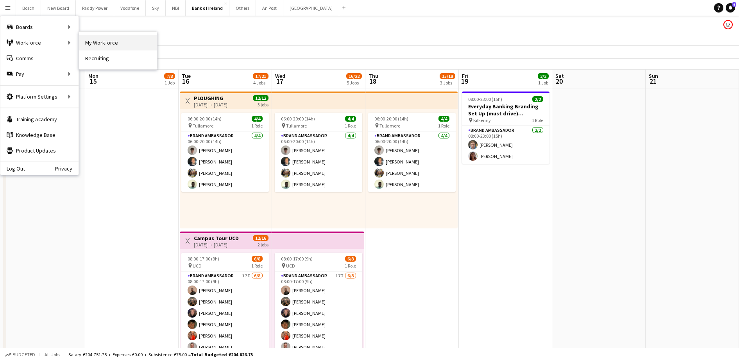
click at [107, 37] on link "My Workforce" at bounding box center [118, 43] width 78 height 16
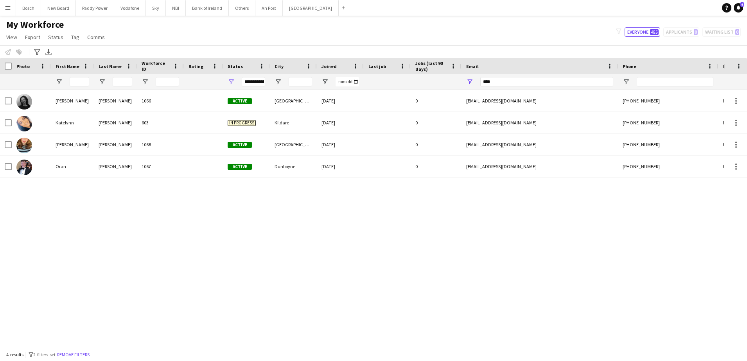
click at [0, 5] on button "Menu" at bounding box center [8, 8] width 16 height 16
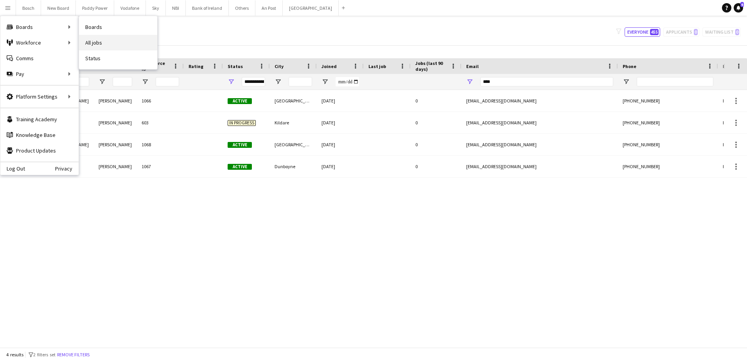
click at [94, 46] on link "All jobs" at bounding box center [118, 43] width 78 height 16
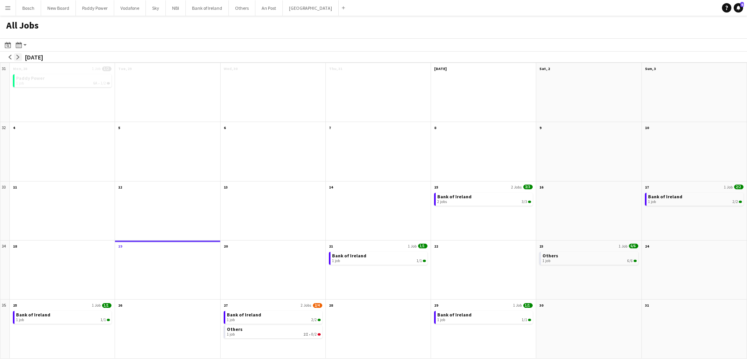
click at [16, 56] on app-icon "arrow-right" at bounding box center [18, 57] width 5 height 5
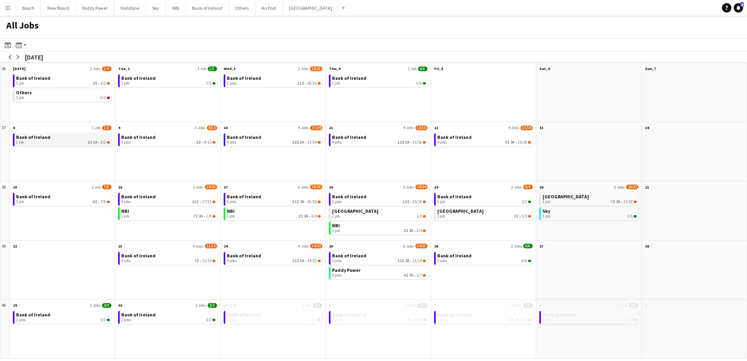
click at [50, 137] on link "Bank of Ireland 1 job 5I 1A • 1/2" at bounding box center [63, 138] width 94 height 11
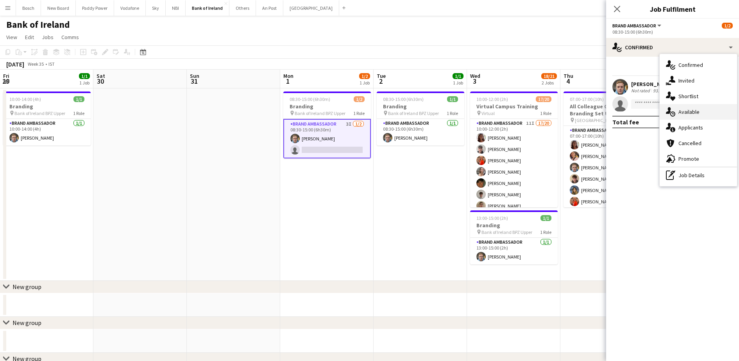
scroll to position [0, 199]
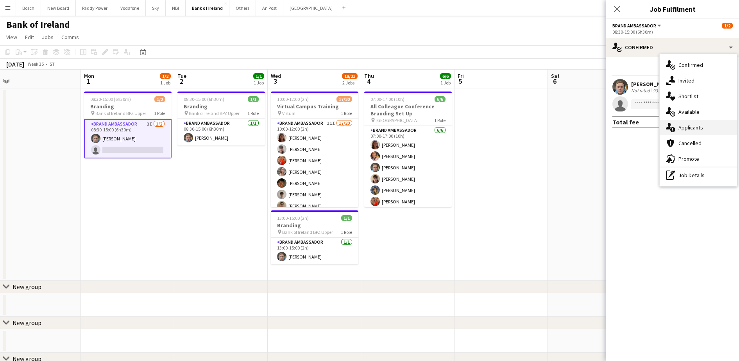
click at [707, 121] on div "single-neutral-actions-information Applicants" at bounding box center [698, 128] width 77 height 16
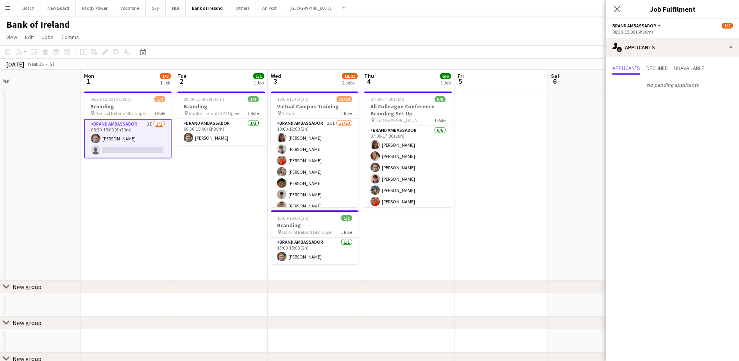
click at [537, 43] on app-page-menu "View Day view expanded Day view collapsed Month view Date picker Jump to [DATE]…" at bounding box center [369, 37] width 739 height 15
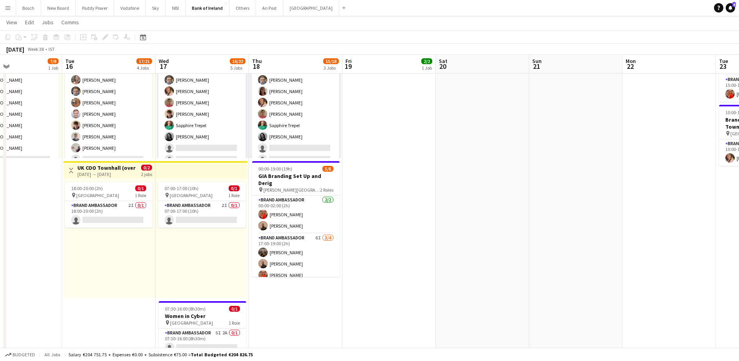
scroll to position [0, 201]
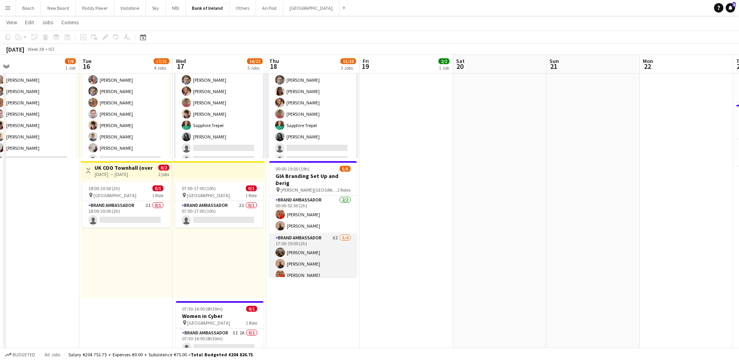
click at [317, 256] on app-card-role "Brand Ambassador 6I [DATE] 17:00-19:00 (2h) [PERSON_NAME] [PERSON_NAME] [PERSON…" at bounding box center [313, 263] width 88 height 61
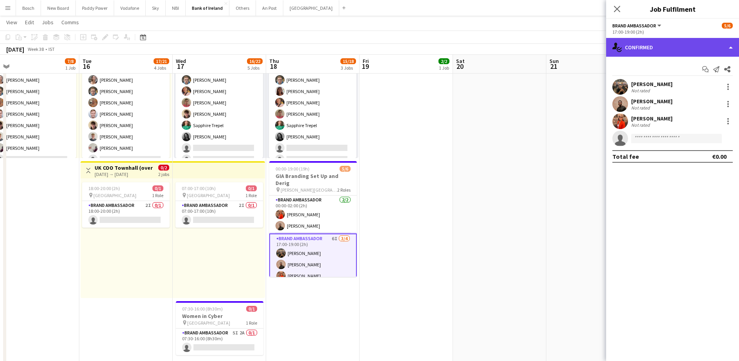
click at [667, 56] on div "single-neutral-actions-check-2 Confirmed" at bounding box center [672, 47] width 133 height 19
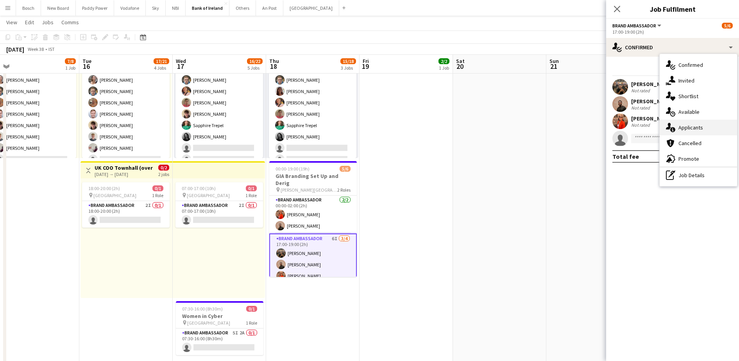
click at [689, 121] on div "single-neutral-actions-information Applicants" at bounding box center [698, 128] width 77 height 16
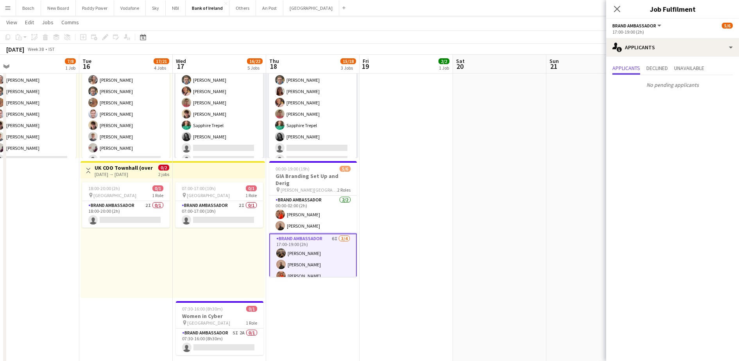
scroll to position [0, 0]
click at [654, 70] on span "Declined" at bounding box center [656, 67] width 21 height 5
click at [631, 66] on span "Applicants" at bounding box center [626, 67] width 28 height 5
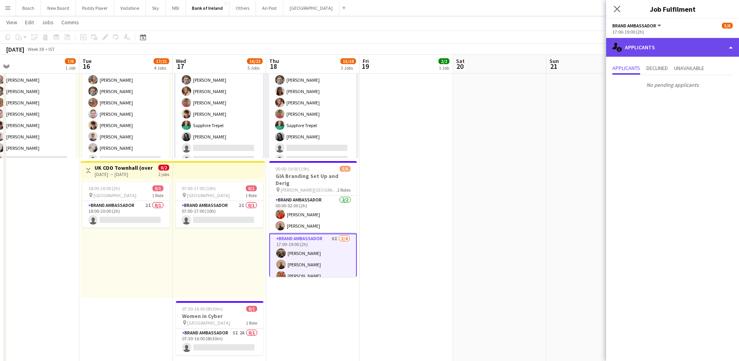
click at [650, 48] on div "single-neutral-actions-information Applicants" at bounding box center [672, 47] width 133 height 19
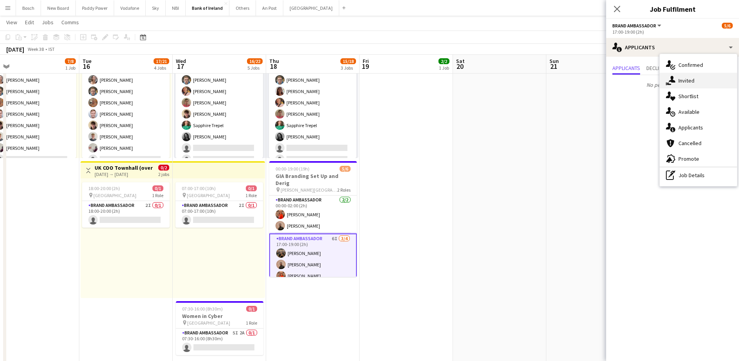
click at [688, 83] on div "single-neutral-actions-share-1 Invited" at bounding box center [698, 81] width 77 height 16
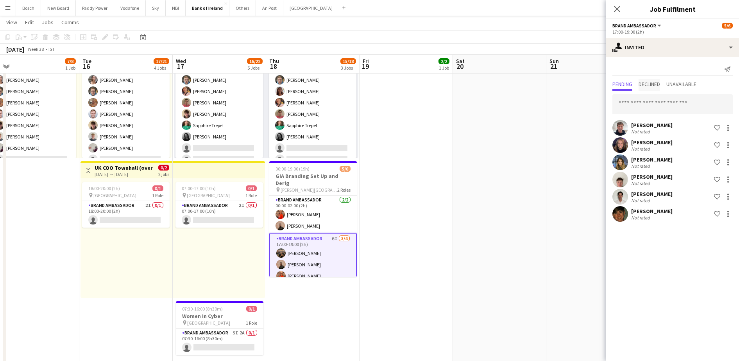
click at [653, 84] on span "Declined" at bounding box center [649, 83] width 21 height 5
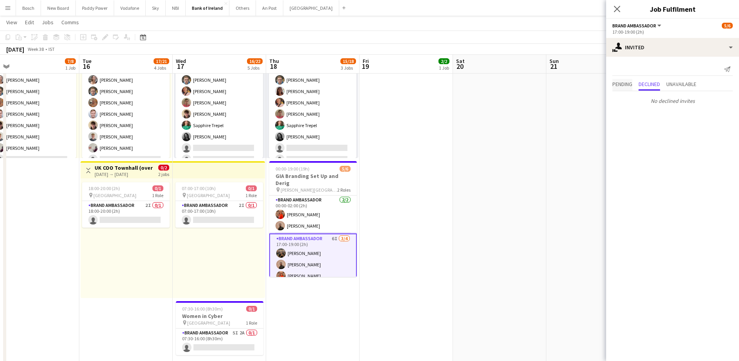
click at [629, 82] on span "Pending" at bounding box center [622, 83] width 20 height 5
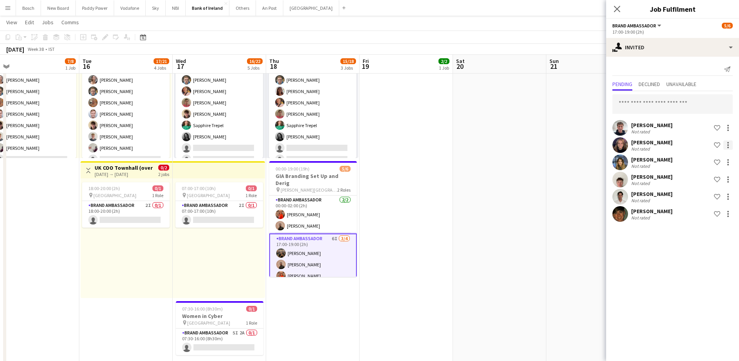
click at [727, 145] on div at bounding box center [727, 144] width 9 height 9
click at [705, 181] on span "Send notification" at bounding box center [703, 178] width 46 height 7
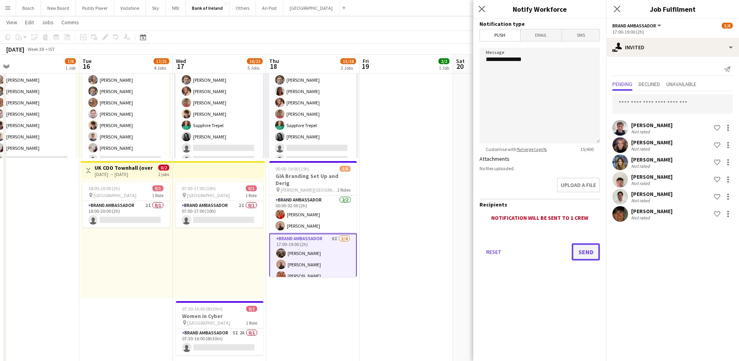
click at [591, 253] on button "Send" at bounding box center [586, 251] width 28 height 17
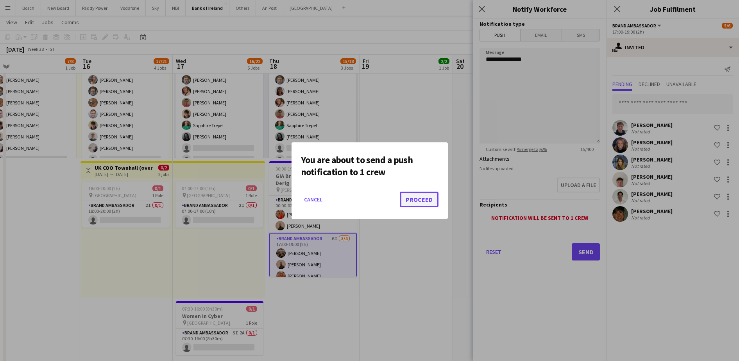
click at [430, 206] on button "Proceed" at bounding box center [419, 200] width 39 height 16
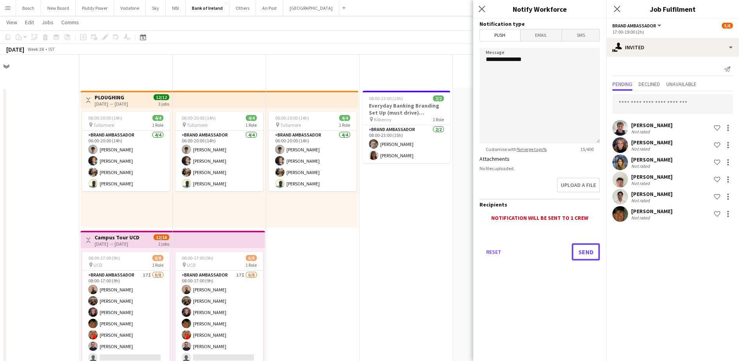
scroll to position [349, 0]
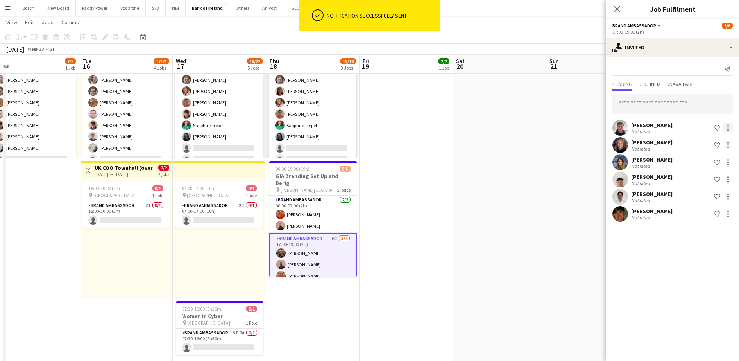
click at [726, 129] on div at bounding box center [727, 127] width 9 height 9
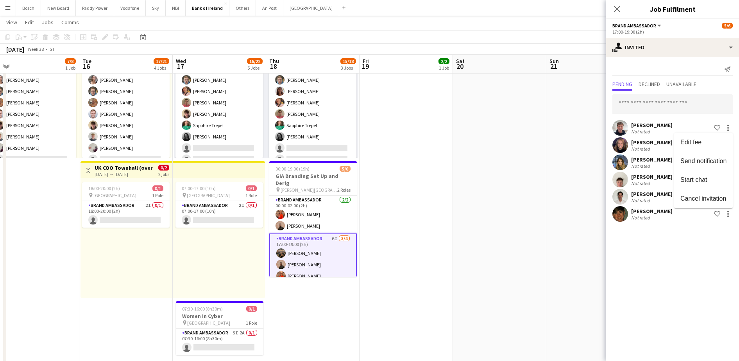
click at [642, 102] on div at bounding box center [369, 180] width 739 height 361
click at [642, 102] on input "text" at bounding box center [672, 104] width 120 height 20
click at [569, 30] on app-board "Bank of Ireland user View Day view expanded Day view collapsed Month view Date …" at bounding box center [369, 354] width 739 height 1377
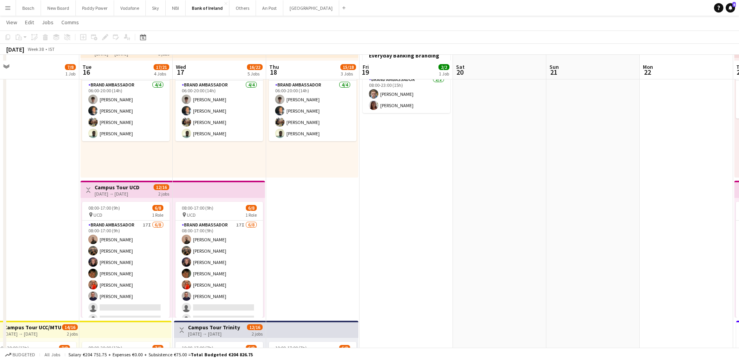
scroll to position [0, 0]
